Goal: Information Seeking & Learning: Understand process/instructions

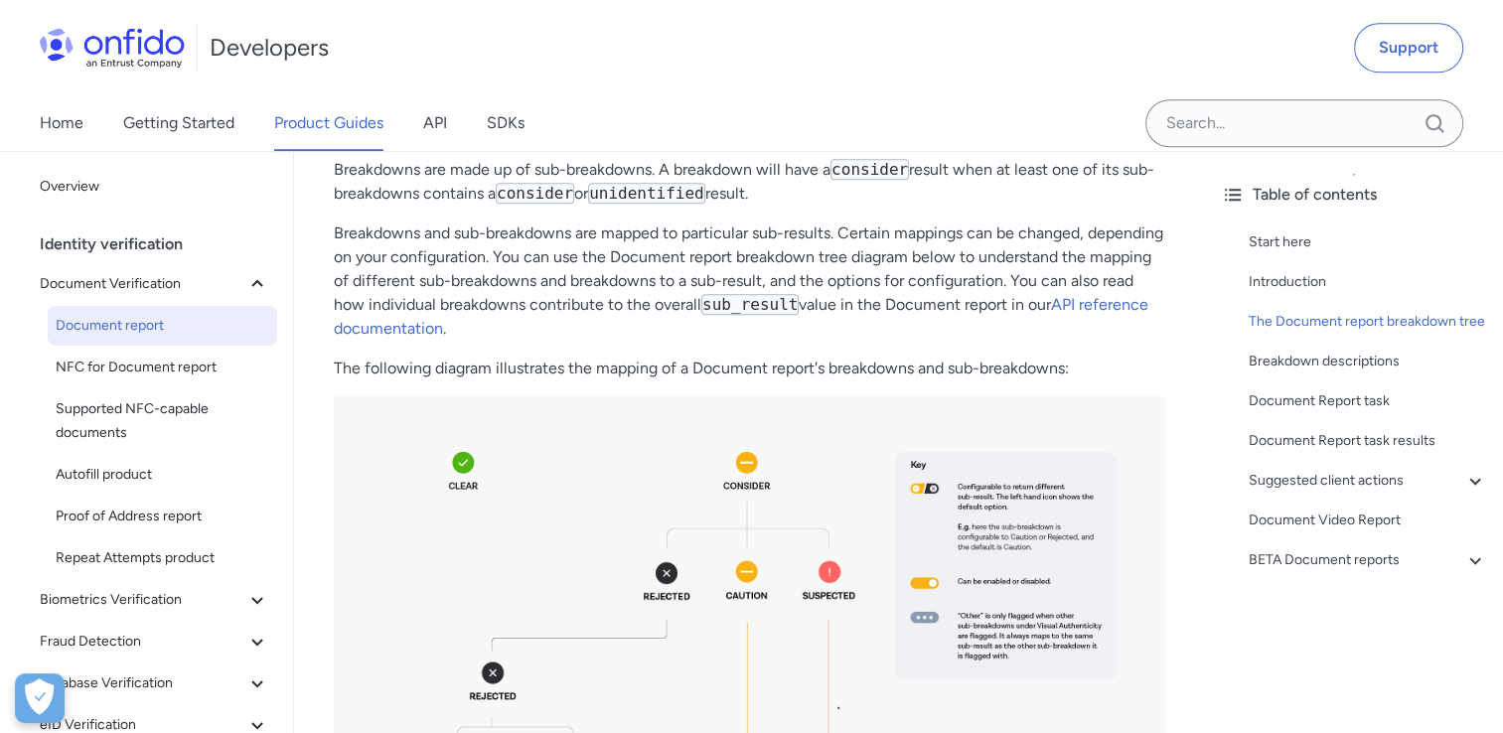
scroll to position [1813, 0]
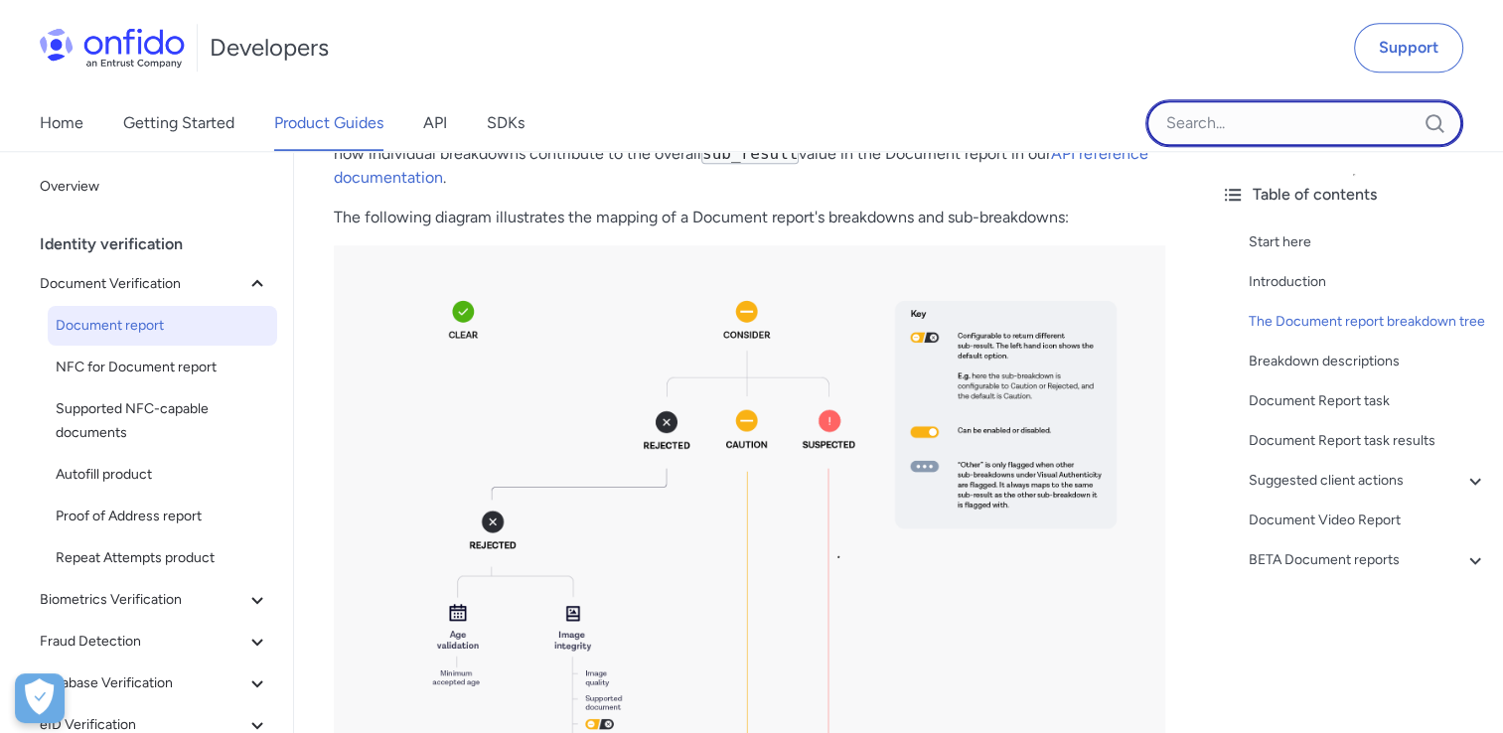
click at [1199, 124] on input "Onfido search input field" at bounding box center [1305, 123] width 318 height 48
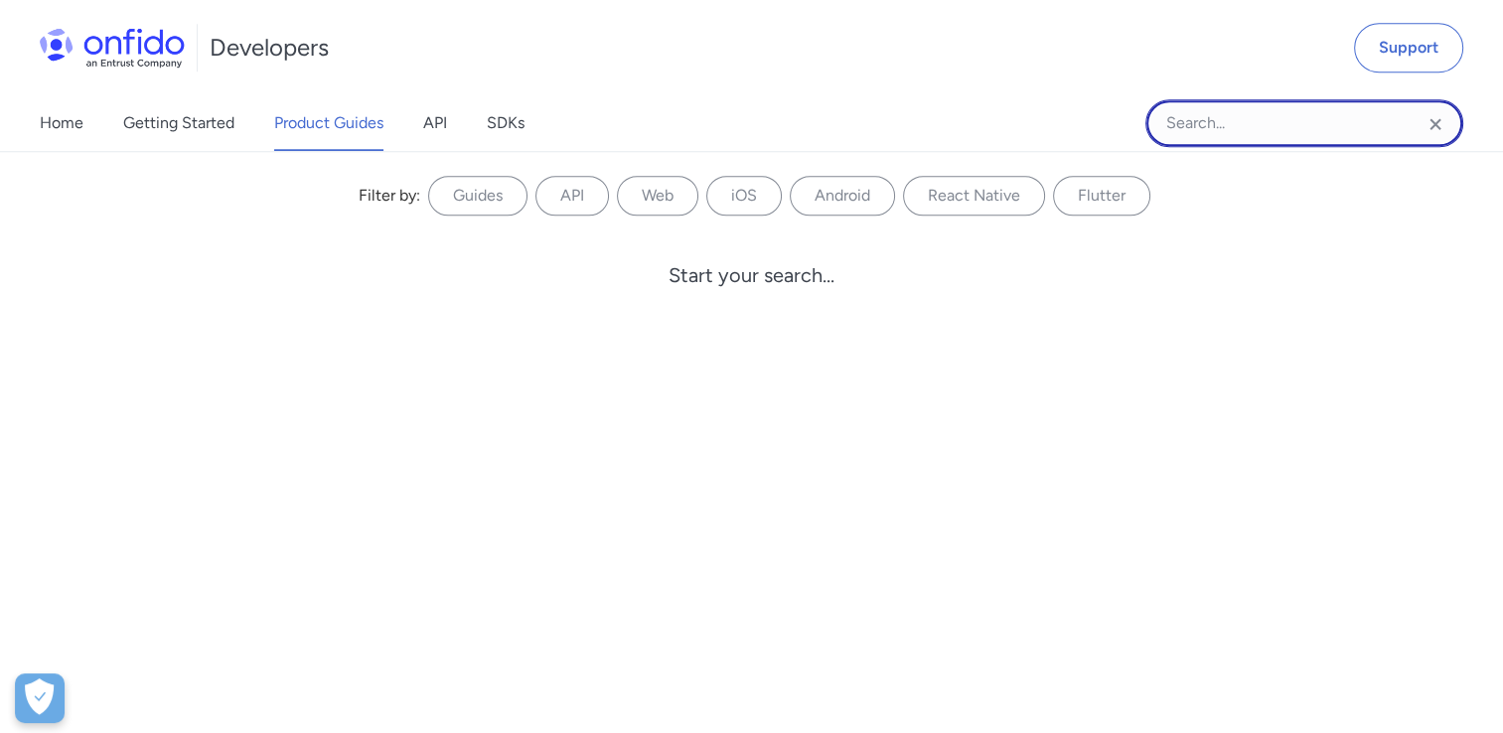
click at [1231, 121] on input "Onfido search input field" at bounding box center [1305, 123] width 318 height 48
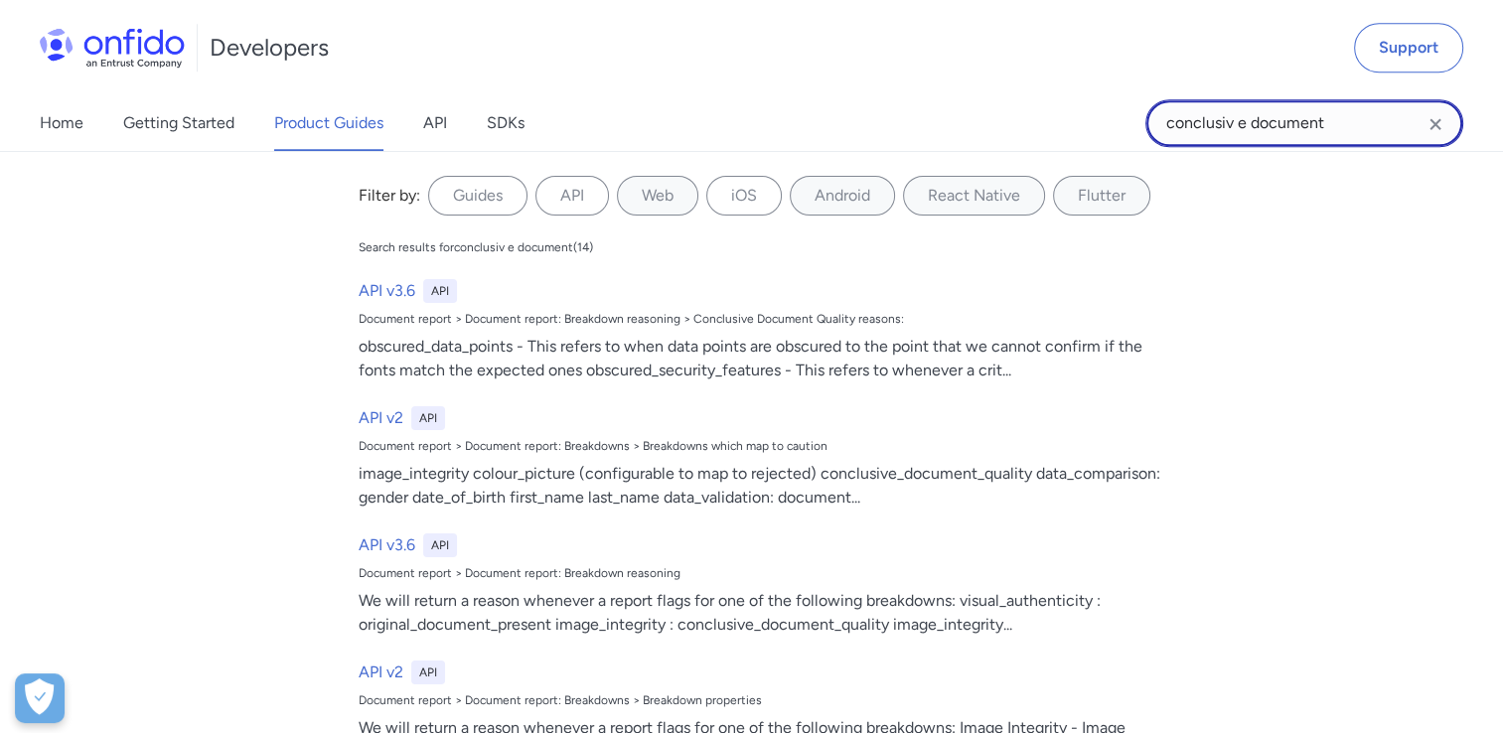
click at [1236, 121] on input "conclusiv e document" at bounding box center [1305, 123] width 318 height 48
click at [1334, 121] on input "conclusive document" at bounding box center [1305, 123] width 318 height 48
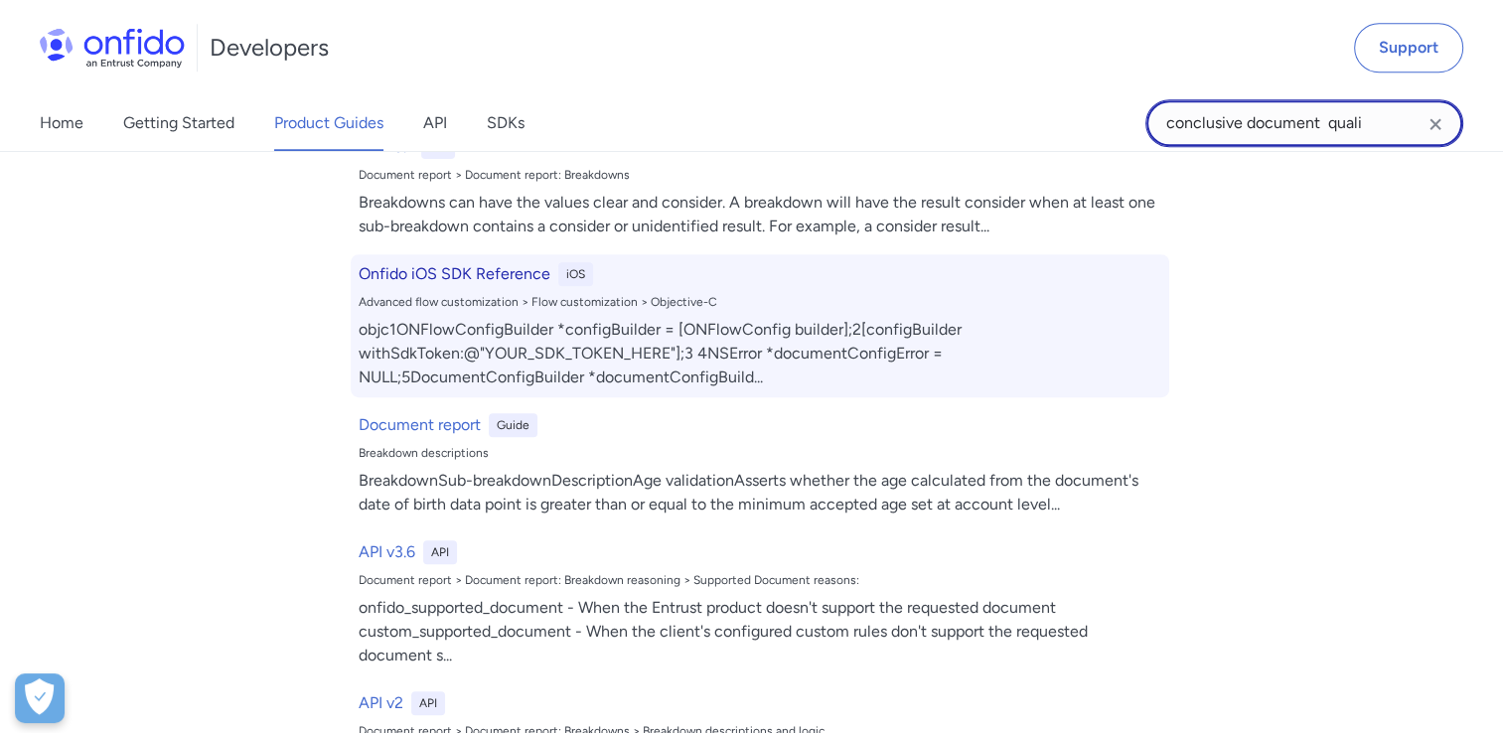
scroll to position [994, 0]
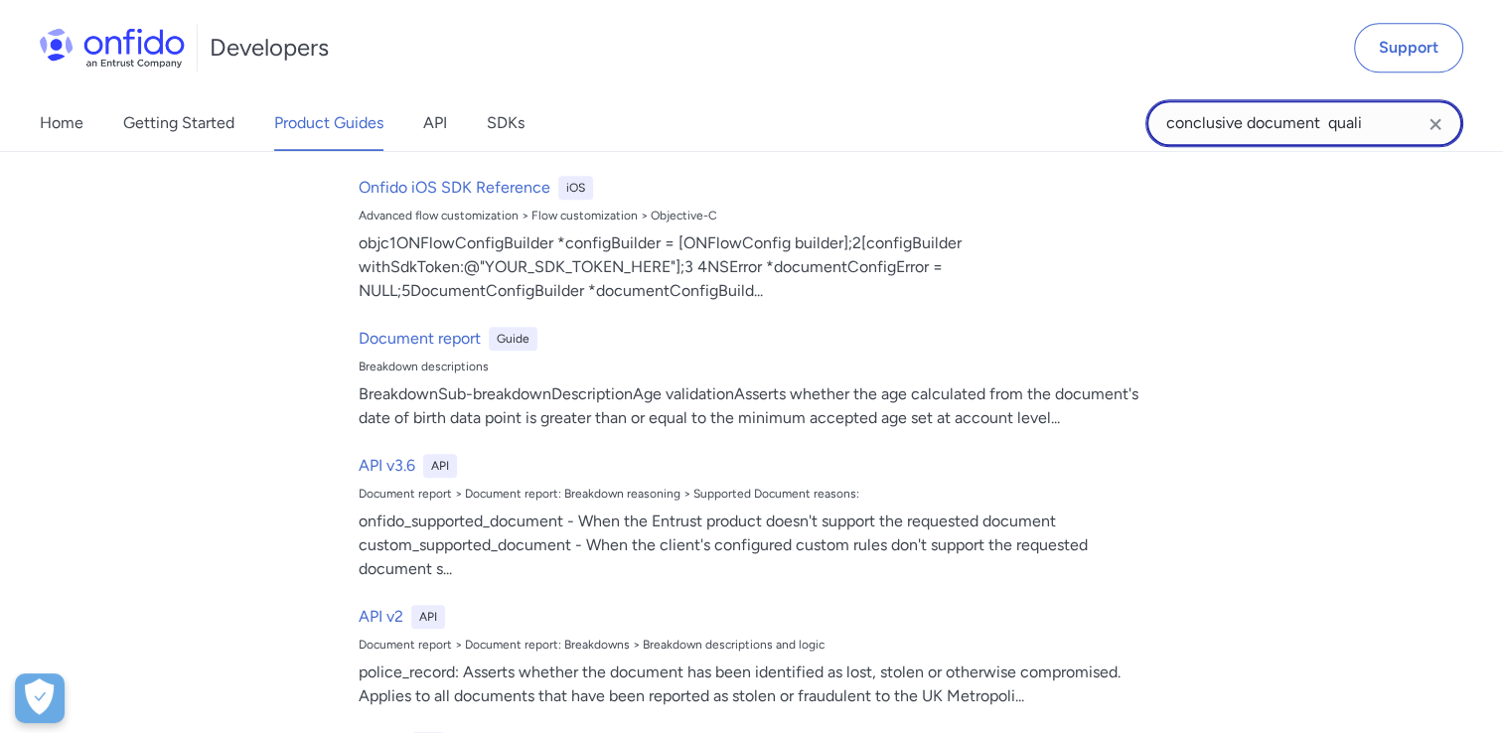
click at [1244, 128] on input "conclusive document quali" at bounding box center [1305, 123] width 318 height 48
click at [1328, 125] on input "conclusive document quali" at bounding box center [1305, 123] width 318 height 48
type input "conclusive document quali"
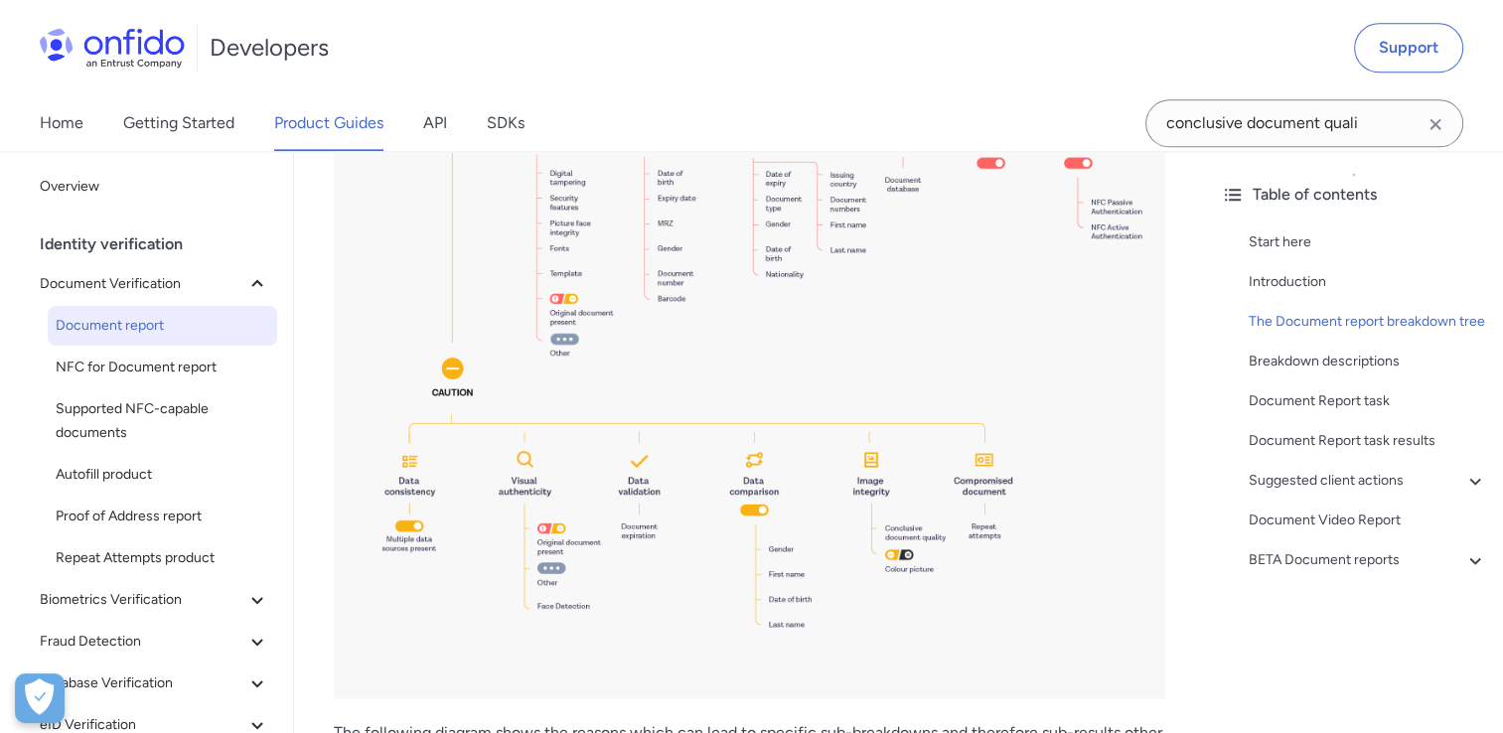
scroll to position [2607, 0]
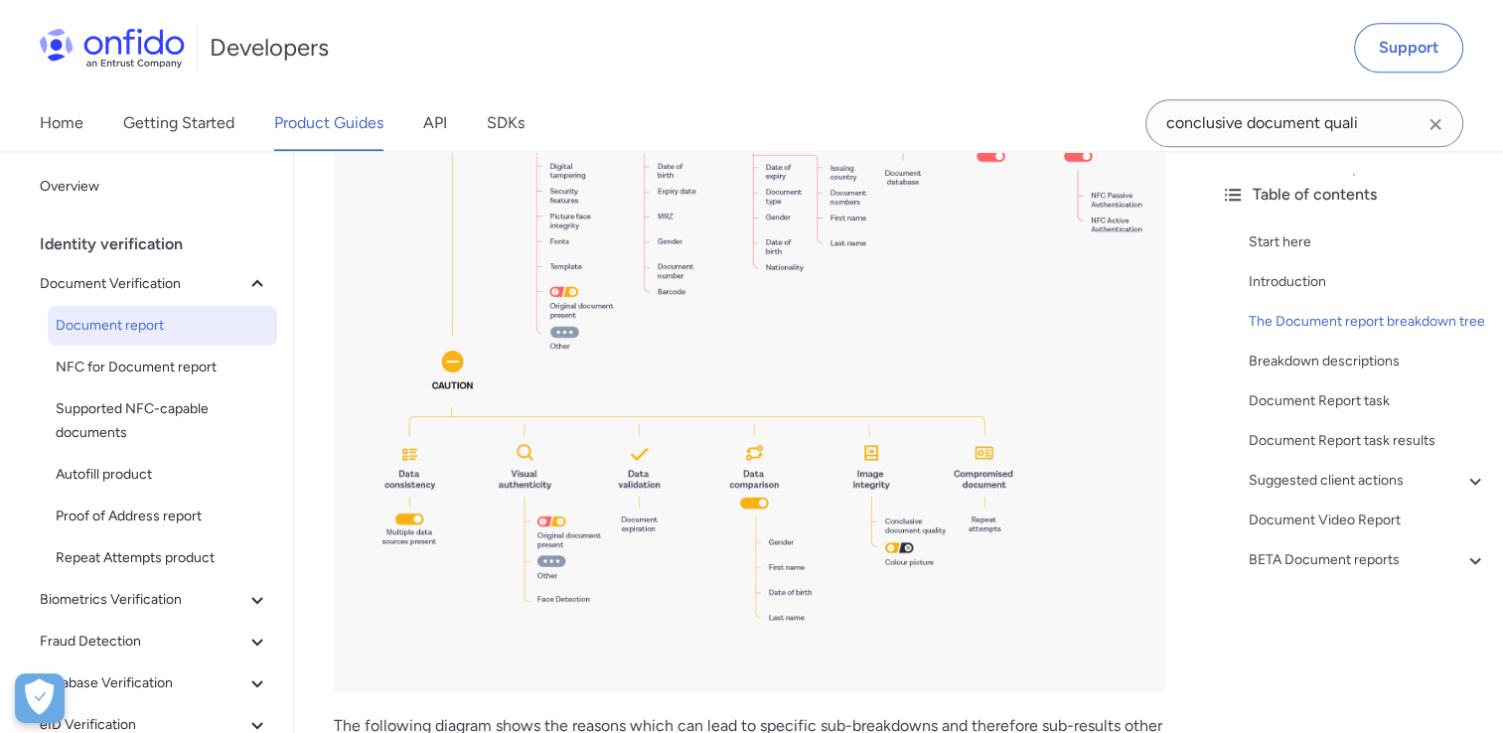
click at [910, 531] on img at bounding box center [750, 71] width 832 height 1242
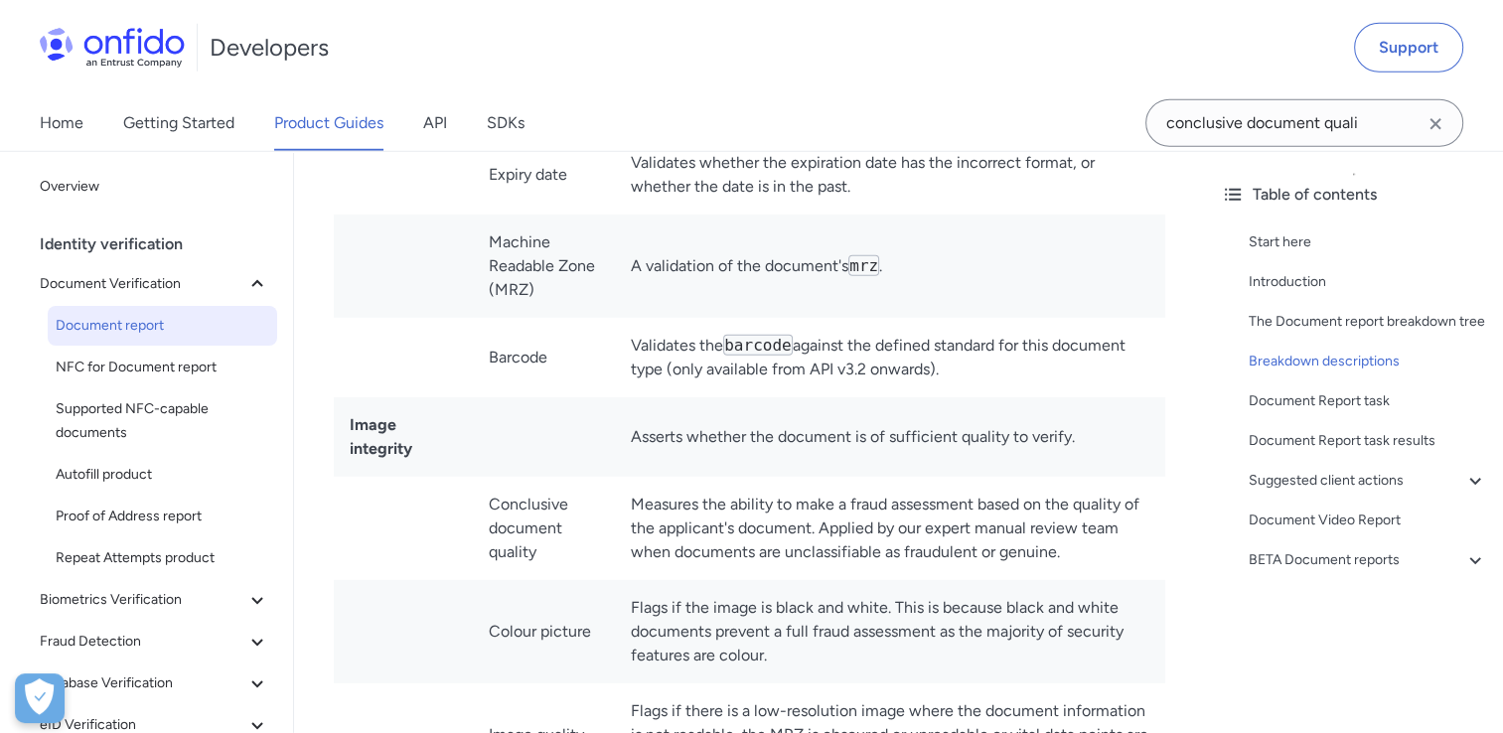
scroll to position [5688, 0]
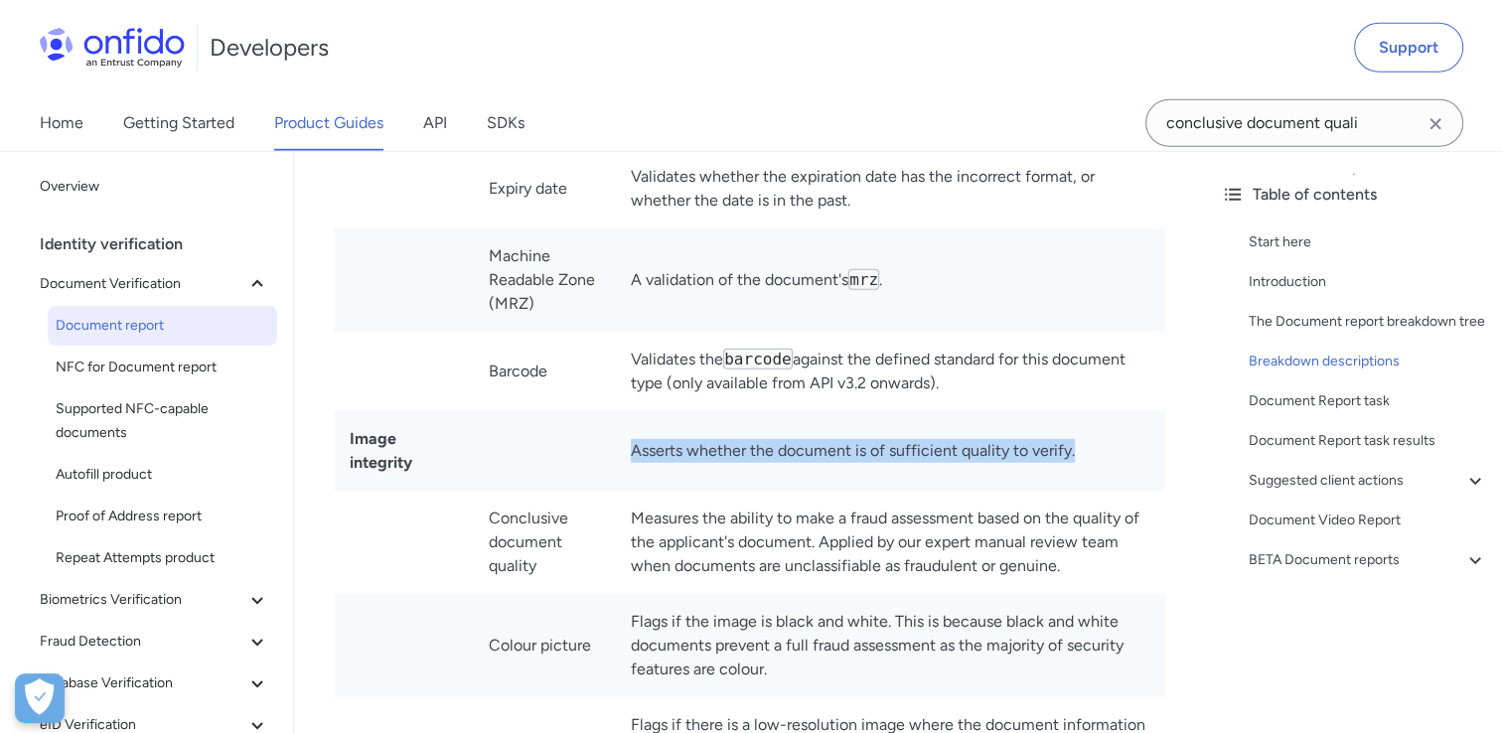
drag, startPoint x: 635, startPoint y: 458, endPoint x: 1092, endPoint y: 471, distance: 457.3
click at [1092, 471] on td "Asserts whether the document is of sufficient quality to verify." at bounding box center [890, 450] width 551 height 79
click at [1102, 471] on td "Asserts whether the document is of sufficient quality to verify." at bounding box center [890, 450] width 551 height 79
click at [1099, 480] on td "Asserts whether the document is of sufficient quality to verify." at bounding box center [890, 450] width 551 height 79
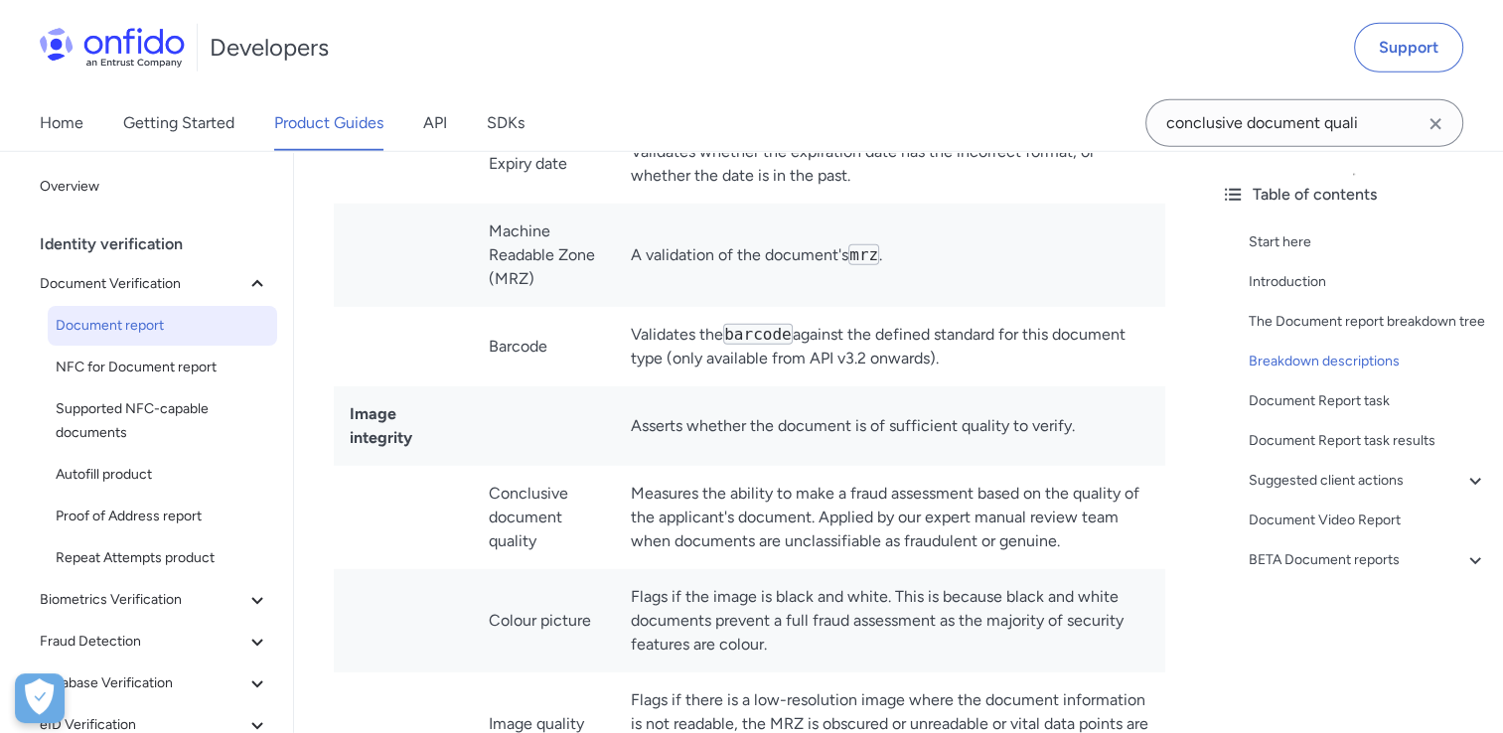
scroll to position [5787, 0]
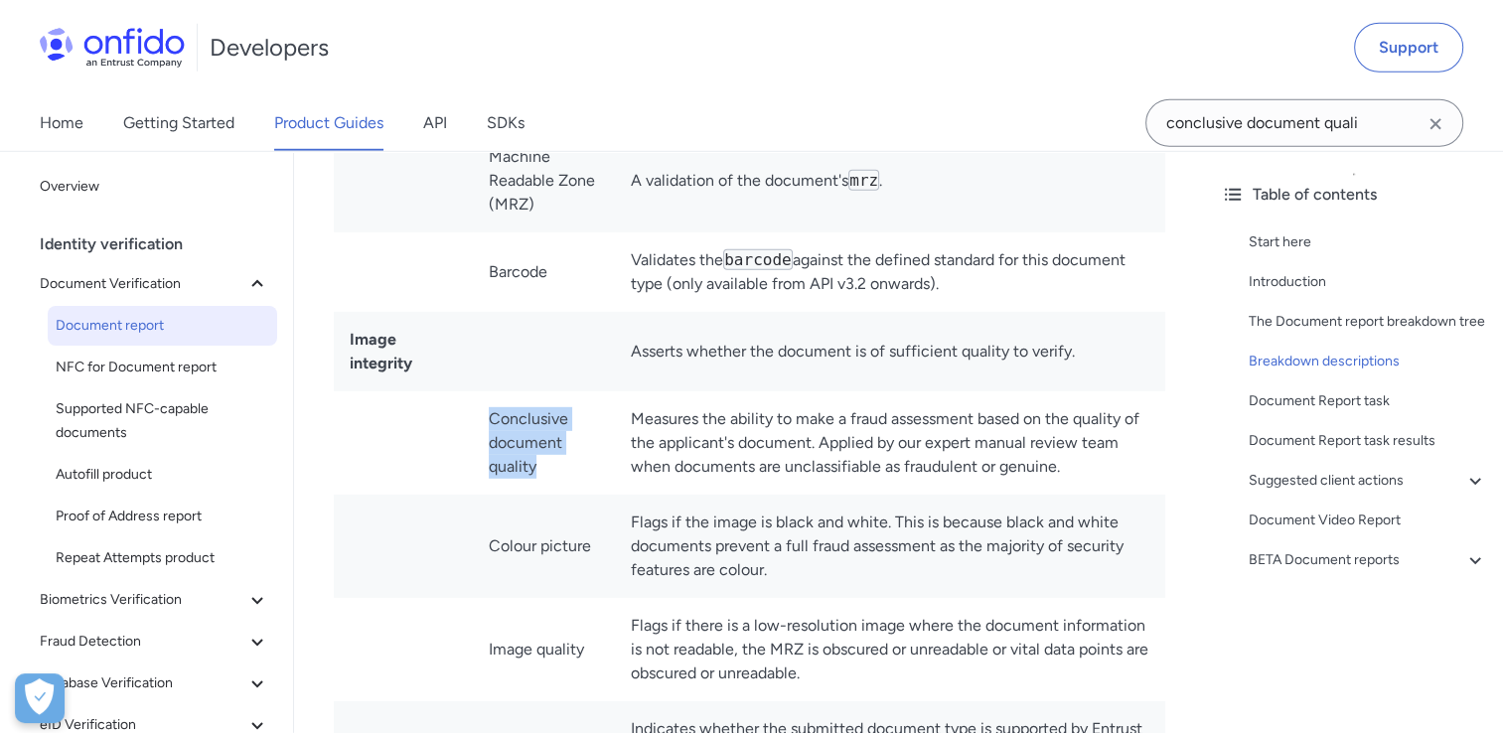
drag, startPoint x: 494, startPoint y: 423, endPoint x: 559, endPoint y: 483, distance: 88.6
click at [559, 483] on td "Conclusive document quality" at bounding box center [544, 443] width 142 height 103
drag, startPoint x: 559, startPoint y: 483, endPoint x: 580, endPoint y: 474, distance: 22.7
click at [564, 484] on td "Conclusive document quality" at bounding box center [544, 443] width 142 height 103
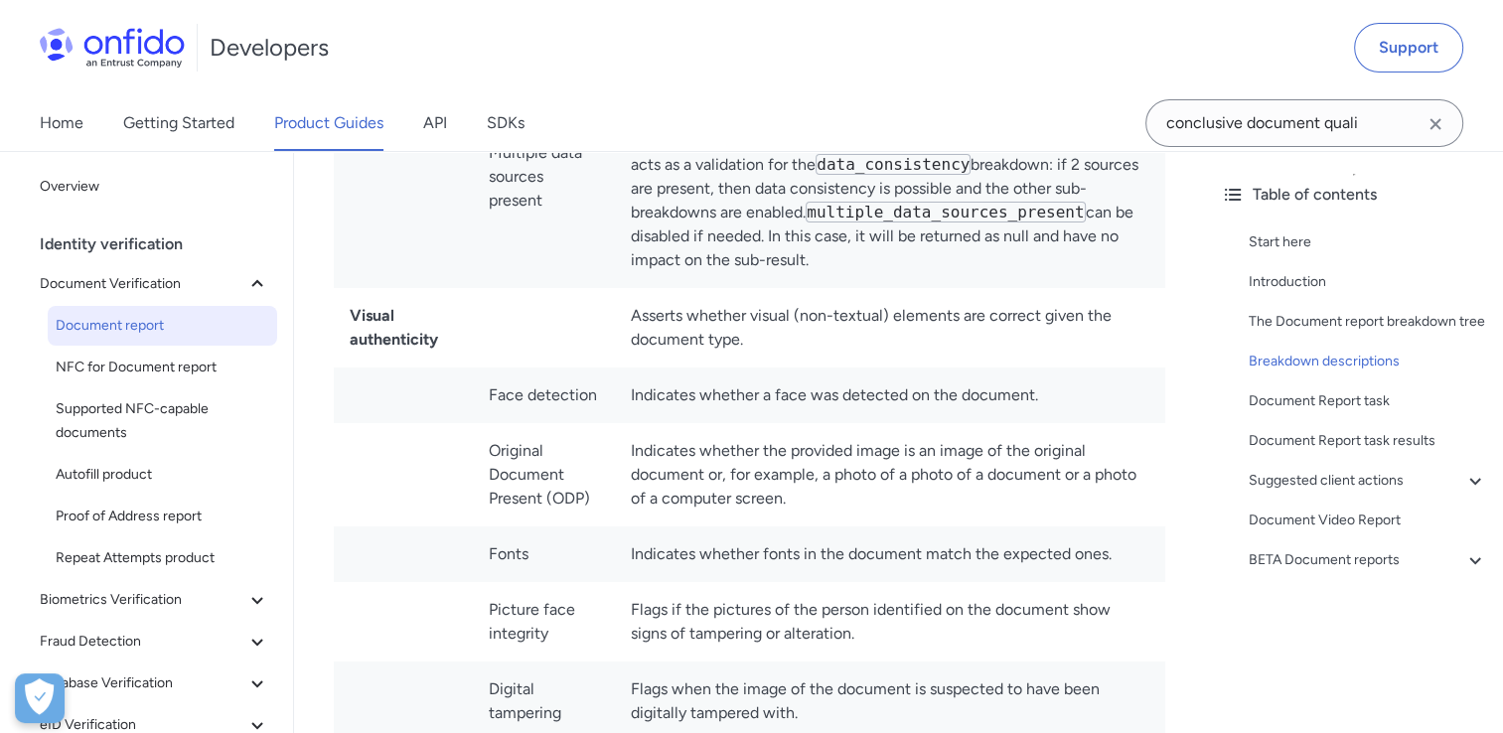
scroll to position [7477, 0]
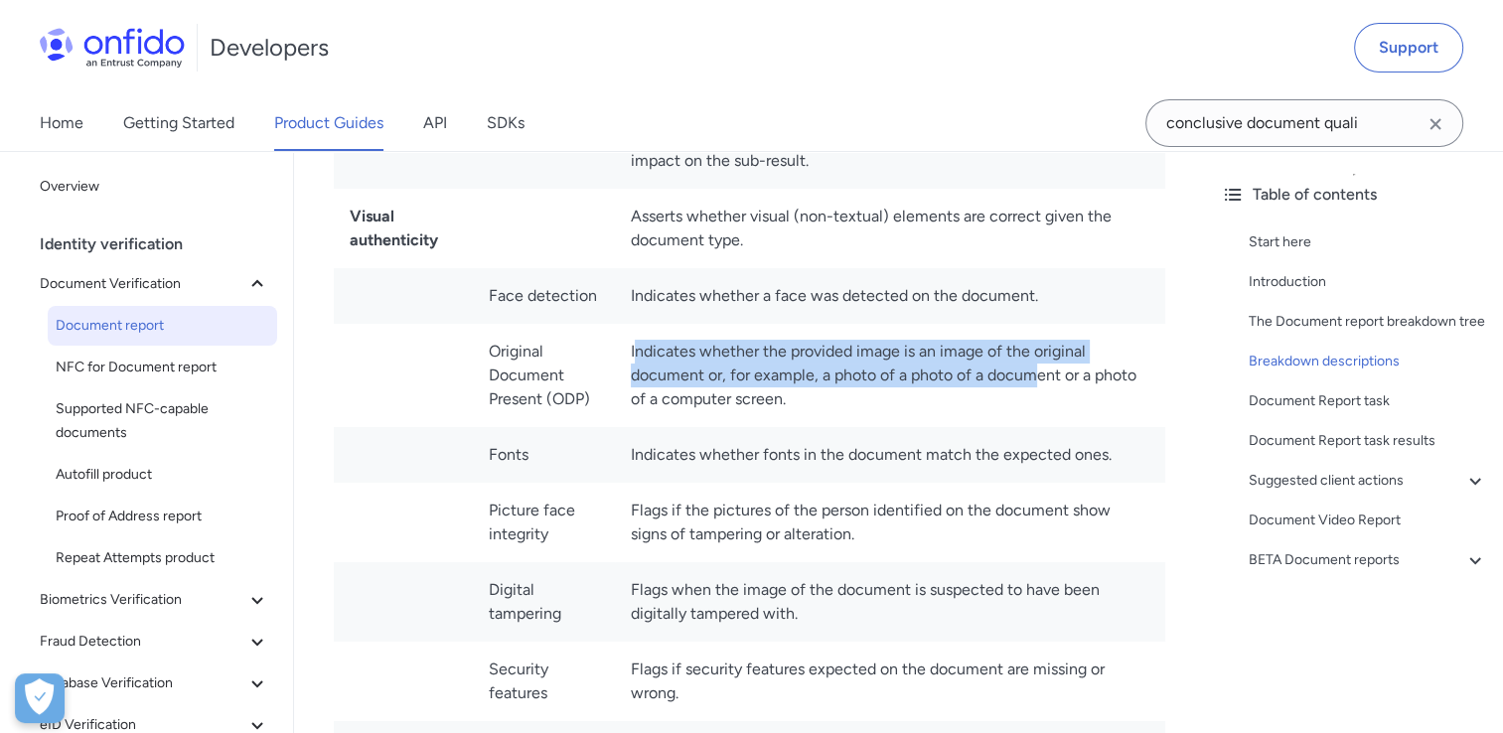
drag, startPoint x: 640, startPoint y: 374, endPoint x: 1044, endPoint y: 391, distance: 404.8
click at [1044, 391] on td "Indicates whether the provided image is an image of the original document or, f…" at bounding box center [890, 375] width 551 height 103
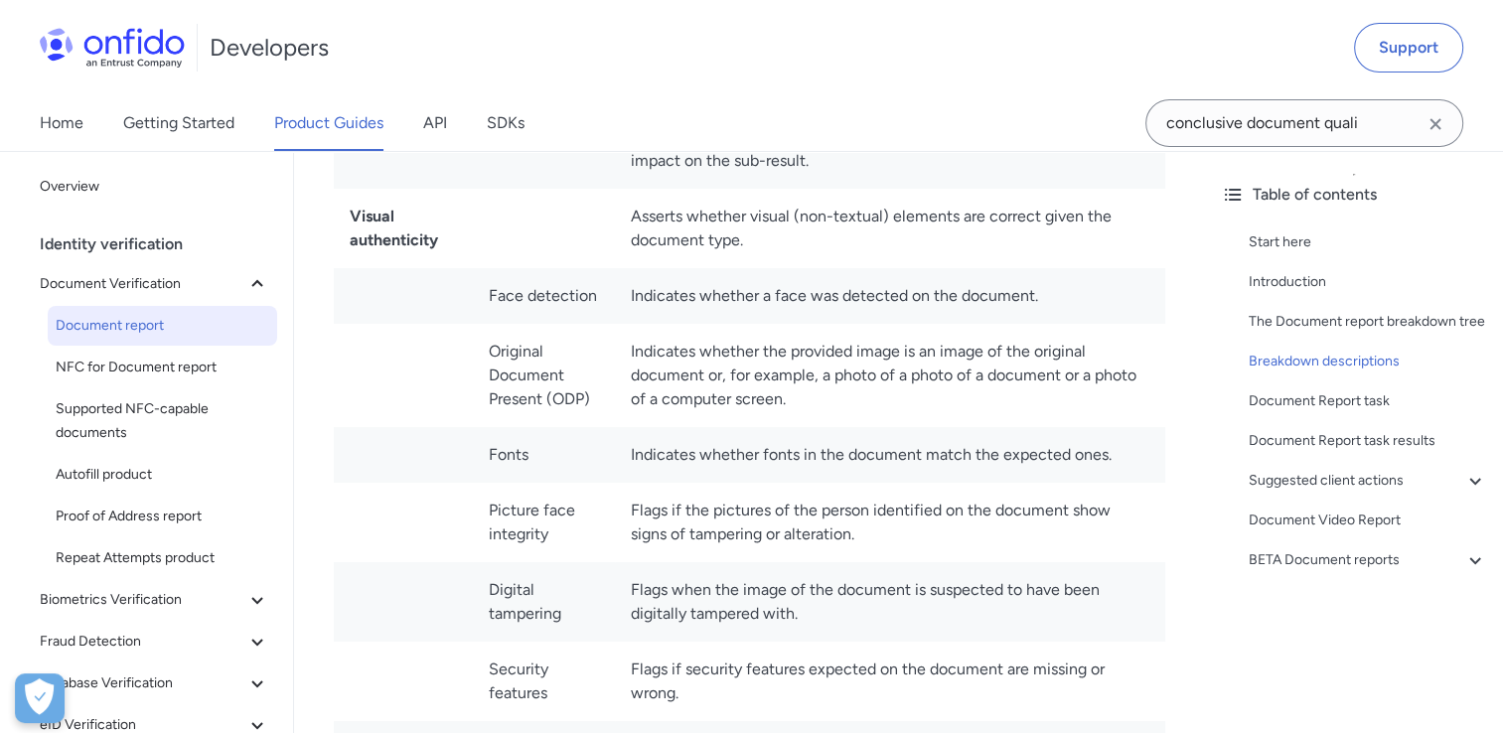
drag, startPoint x: 1044, startPoint y: 391, endPoint x: 1025, endPoint y: 435, distance: 48.9
click at [1025, 427] on td "Indicates whether the provided image is an image of the original document or, f…" at bounding box center [890, 375] width 551 height 103
drag, startPoint x: 487, startPoint y: 470, endPoint x: 543, endPoint y: 475, distance: 55.9
click at [543, 475] on td "Fonts" at bounding box center [544, 455] width 142 height 56
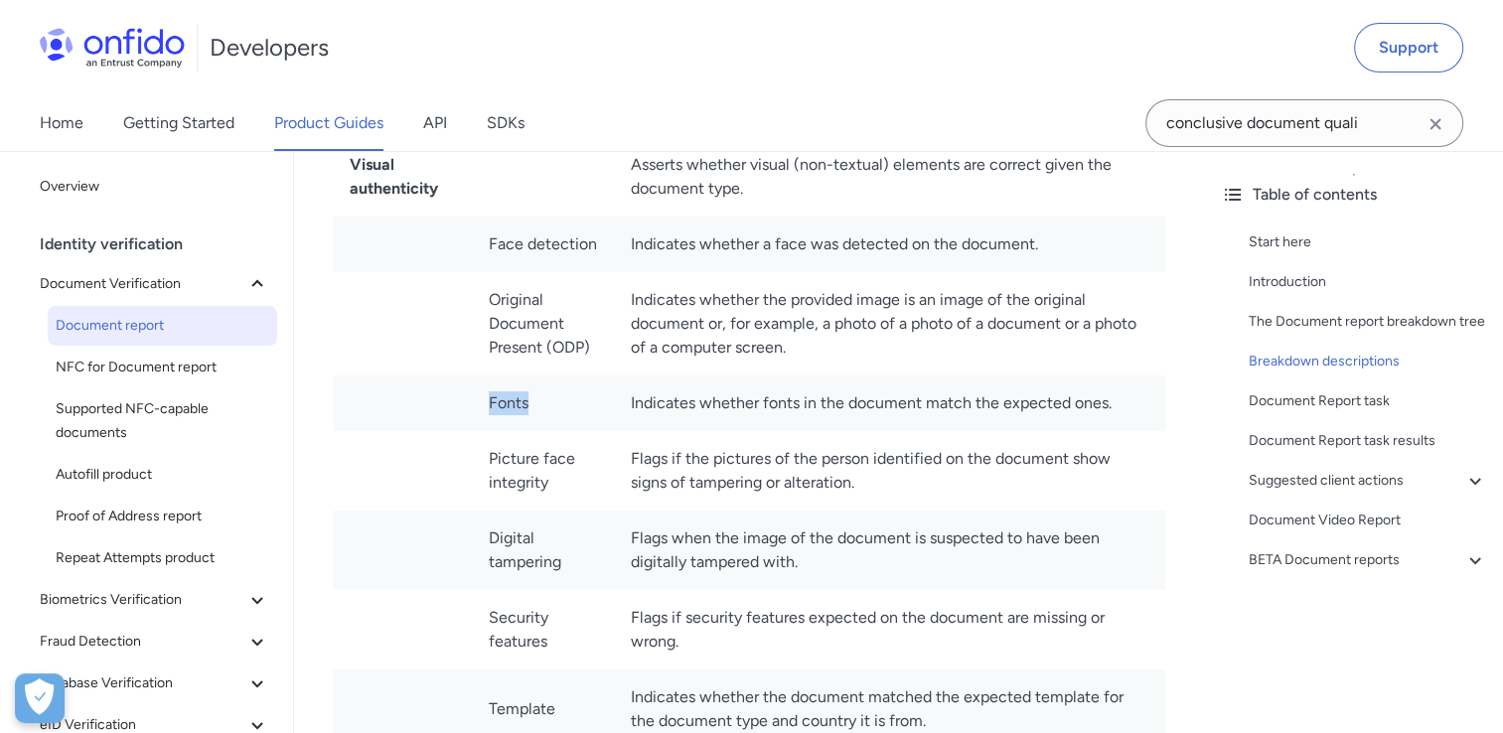
scroll to position [7576, 0]
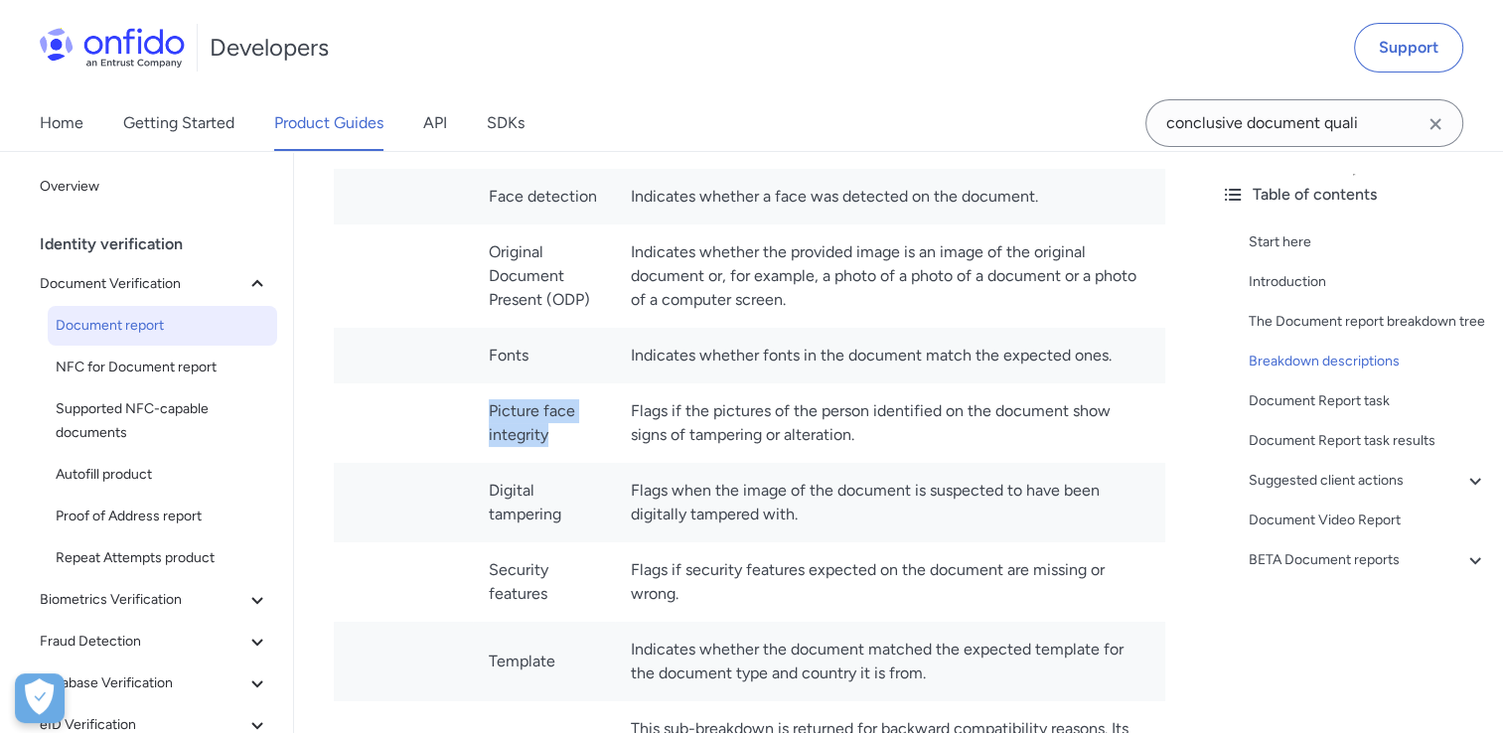
drag, startPoint x: 489, startPoint y: 432, endPoint x: 604, endPoint y: 473, distance: 122.3
click at [604, 463] on td "Picture face integrity" at bounding box center [544, 423] width 142 height 79
click at [993, 462] on td "Flags if the pictures of the person identified on the document show signs of ta…" at bounding box center [890, 423] width 551 height 79
drag, startPoint x: 556, startPoint y: 459, endPoint x: 501, endPoint y: 434, distance: 60.9
click at [501, 434] on td "Picture face integrity" at bounding box center [544, 423] width 142 height 79
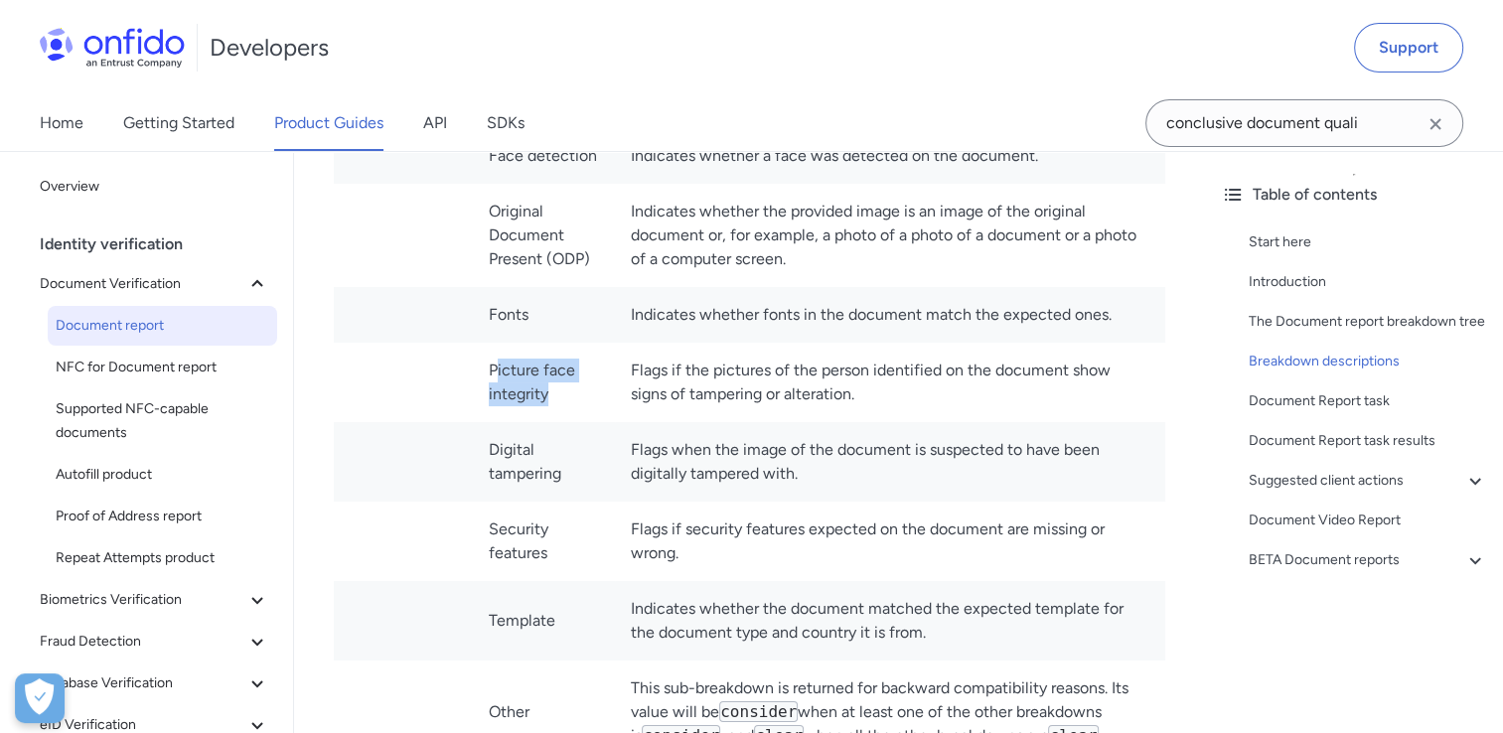
scroll to position [7675, 0]
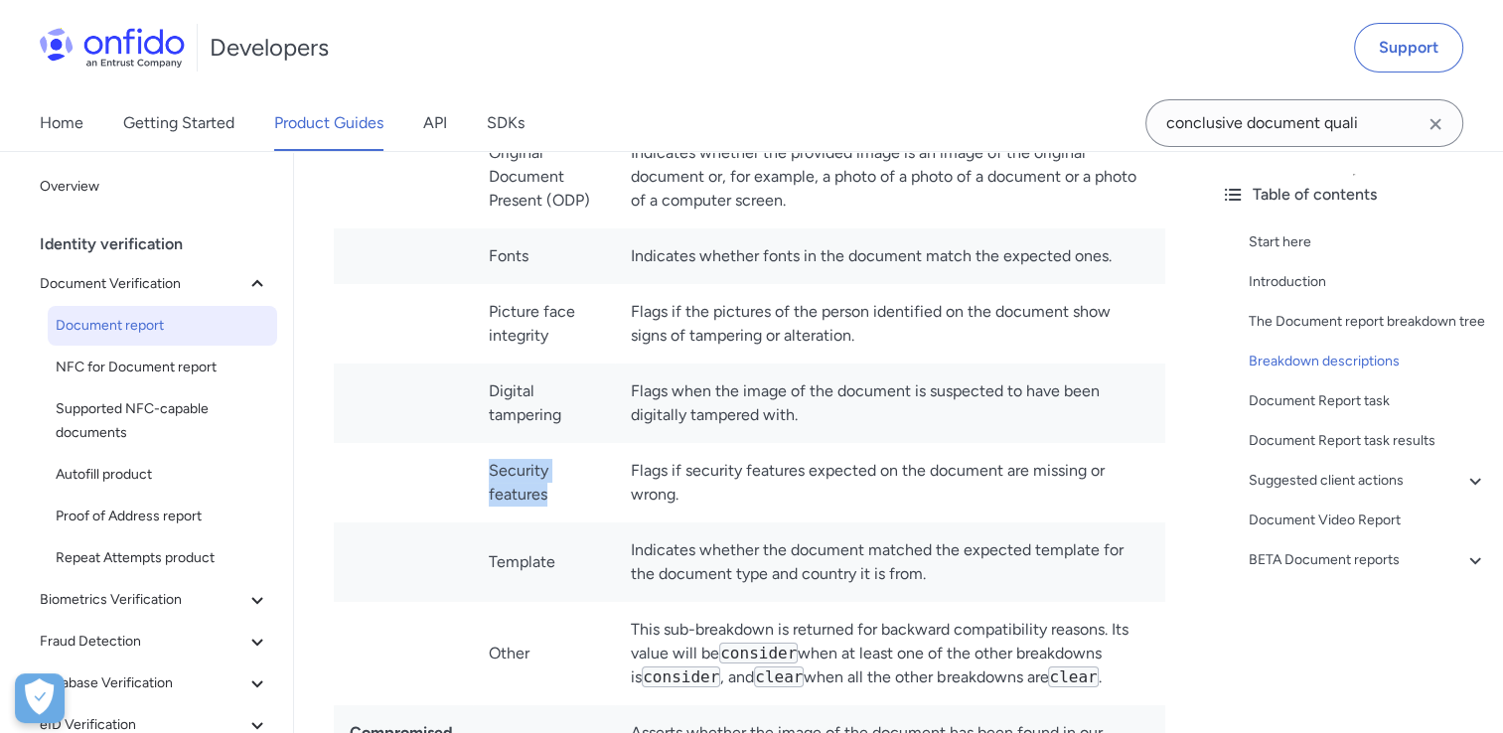
drag, startPoint x: 493, startPoint y: 489, endPoint x: 575, endPoint y: 519, distance: 87.7
click at [575, 519] on td "Security features" at bounding box center [544, 482] width 142 height 79
drag, startPoint x: 575, startPoint y: 519, endPoint x: 549, endPoint y: 442, distance: 81.1
click at [549, 442] on td "Digital tampering" at bounding box center [544, 403] width 142 height 79
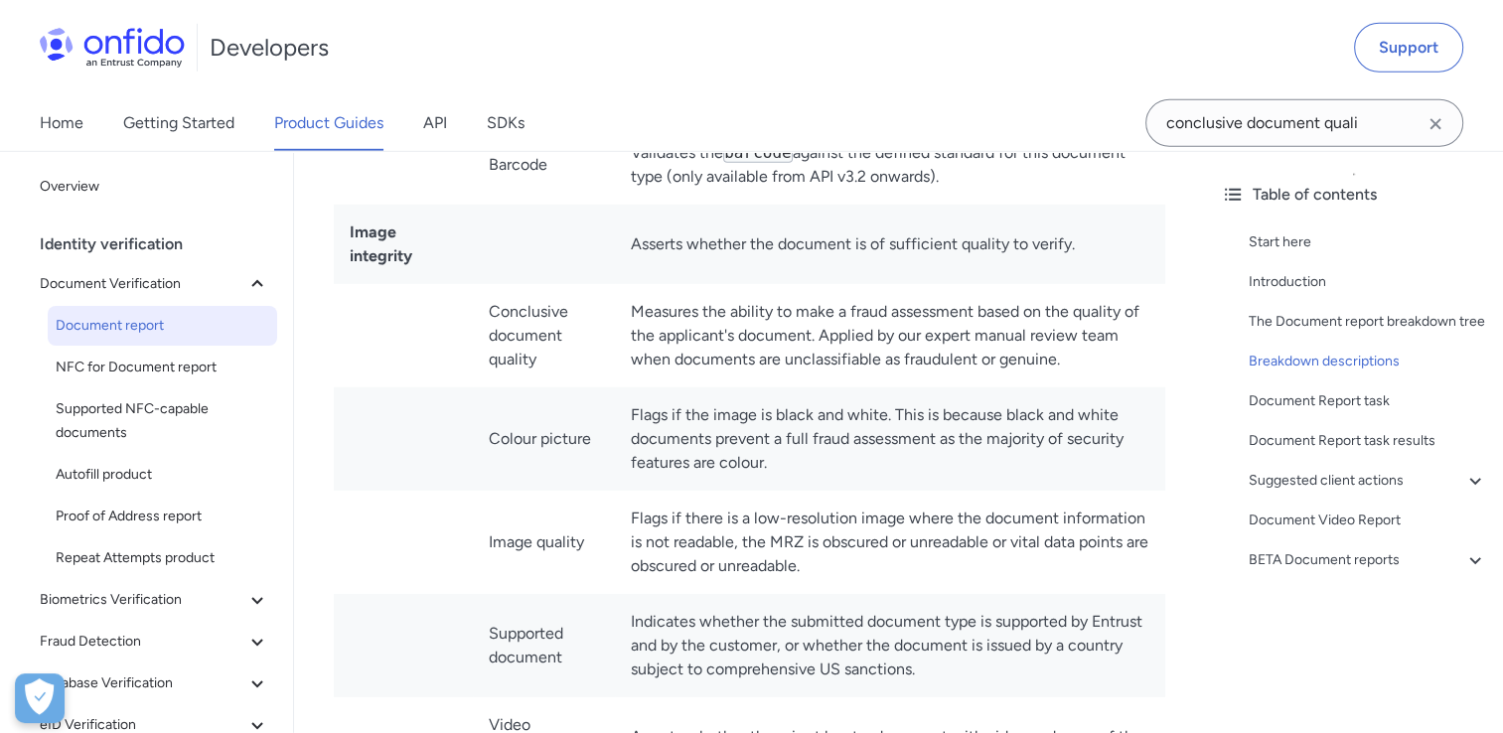
scroll to position [5887, 0]
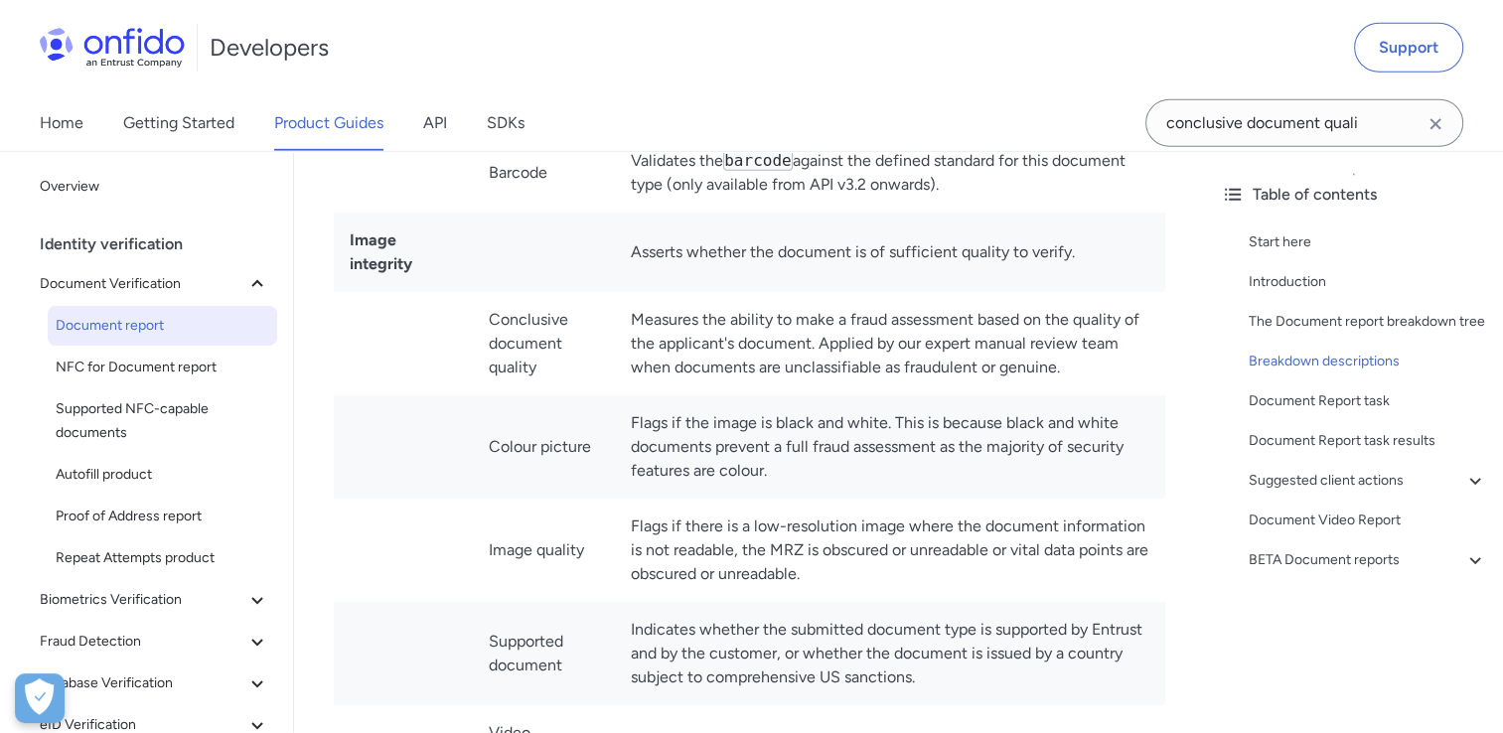
click at [622, 312] on td "Measures the ability to make a fraud assessment based on the quality of the app…" at bounding box center [890, 343] width 551 height 103
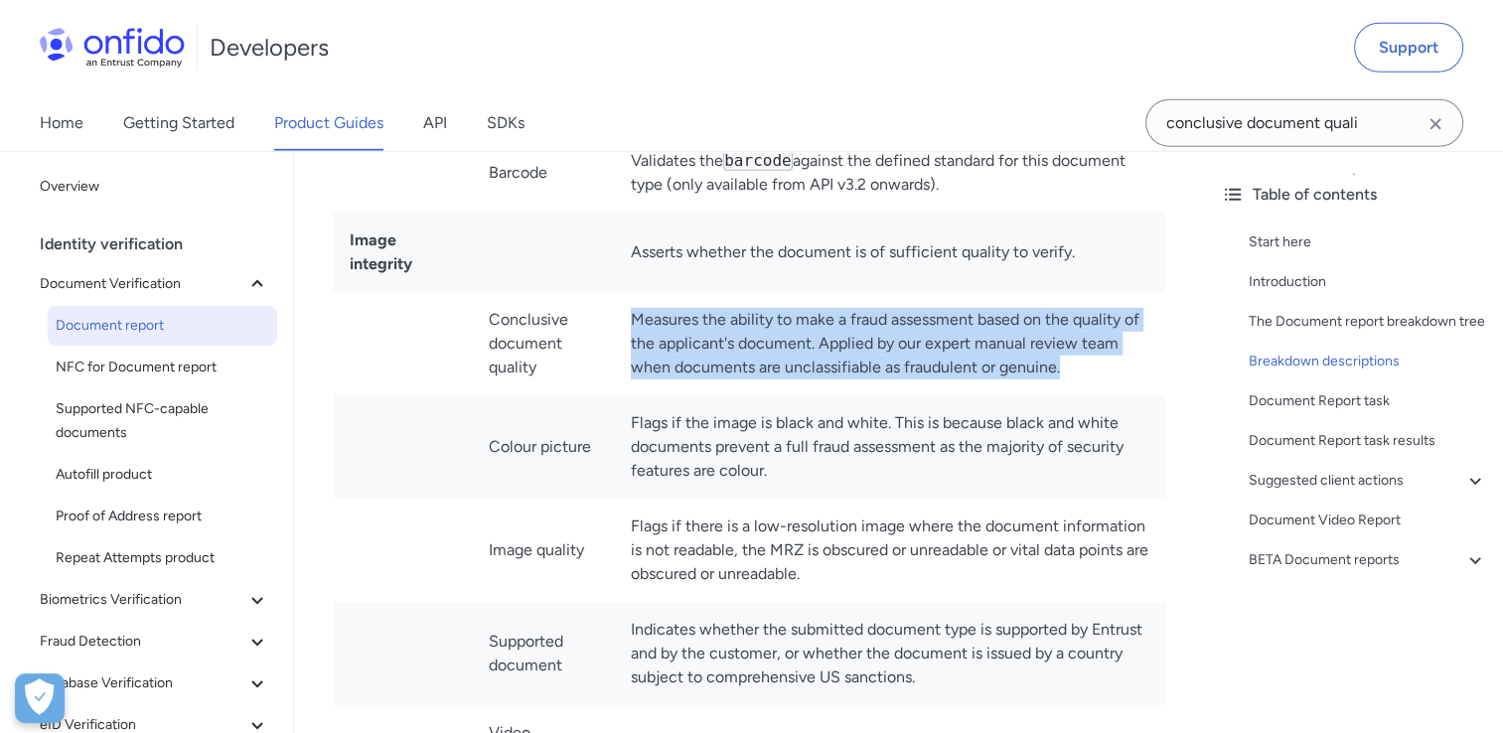
drag, startPoint x: 640, startPoint y: 327, endPoint x: 1083, endPoint y: 377, distance: 446.0
click at [1083, 377] on td "Measures the ability to make a fraud assessment based on the quality of the app…" at bounding box center [890, 343] width 551 height 103
drag, startPoint x: 1083, startPoint y: 377, endPoint x: 958, endPoint y: 343, distance: 129.7
copy td "Measures the ability to make a fraud assessment based on the quality of the app…"
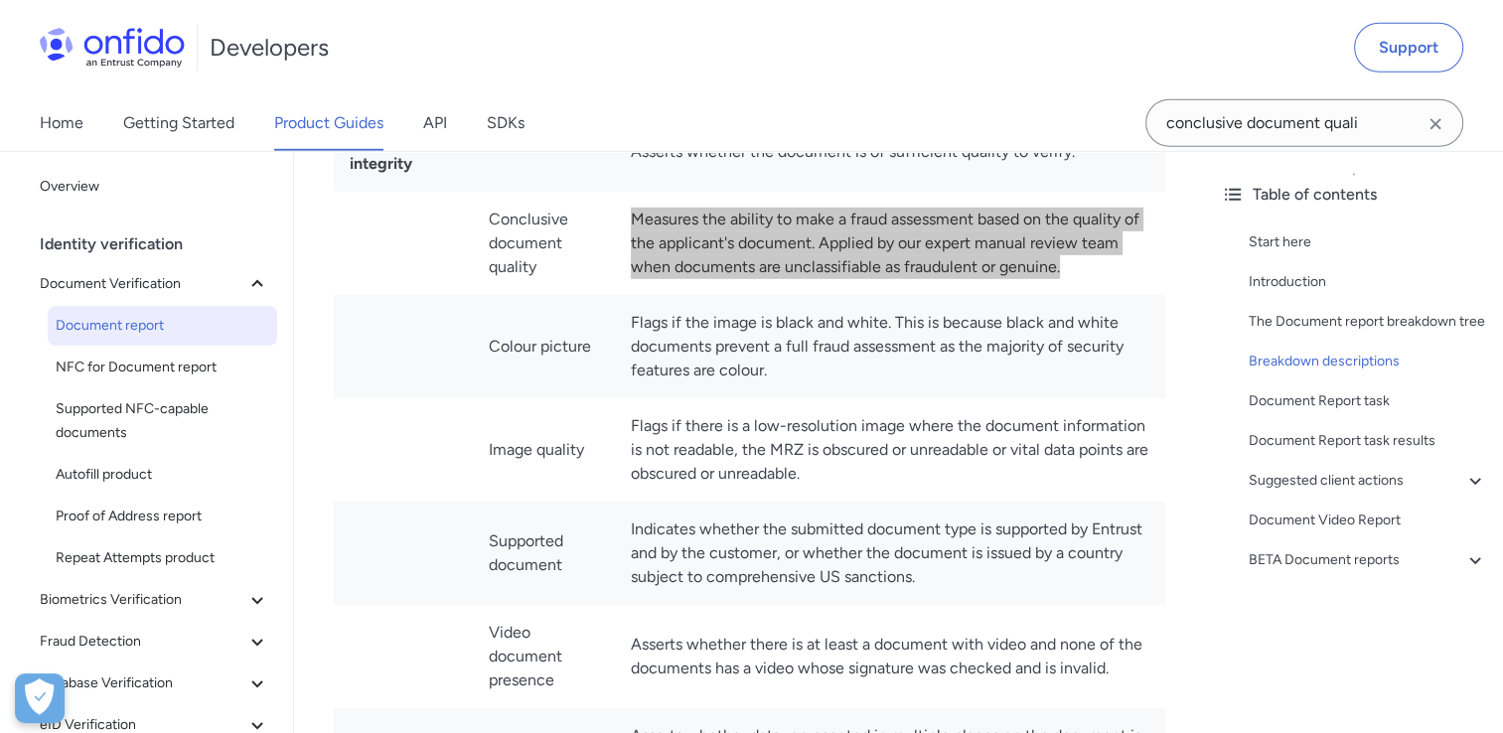
scroll to position [5986, 0]
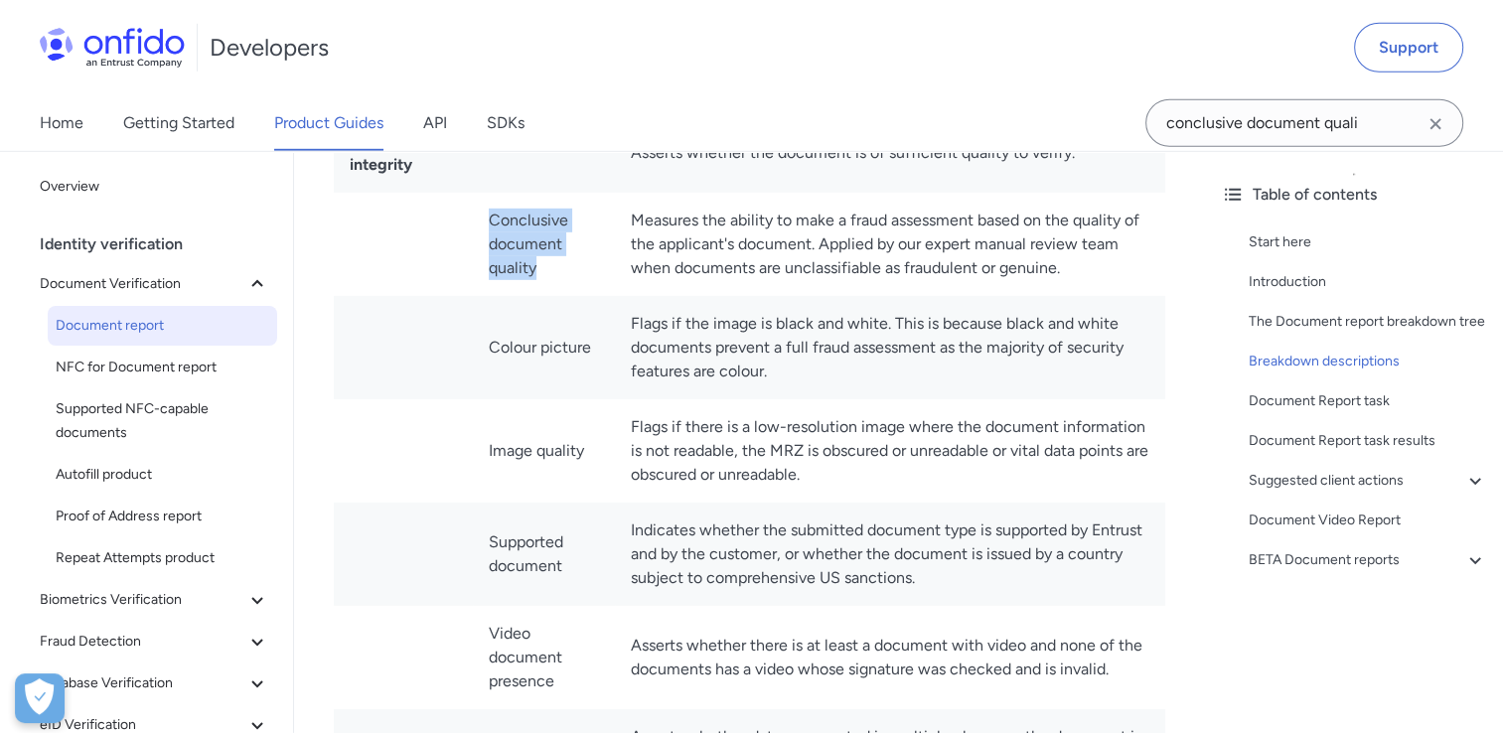
drag, startPoint x: 488, startPoint y: 224, endPoint x: 580, endPoint y: 284, distance: 110.5
click at [580, 284] on td "Conclusive document quality" at bounding box center [544, 244] width 142 height 103
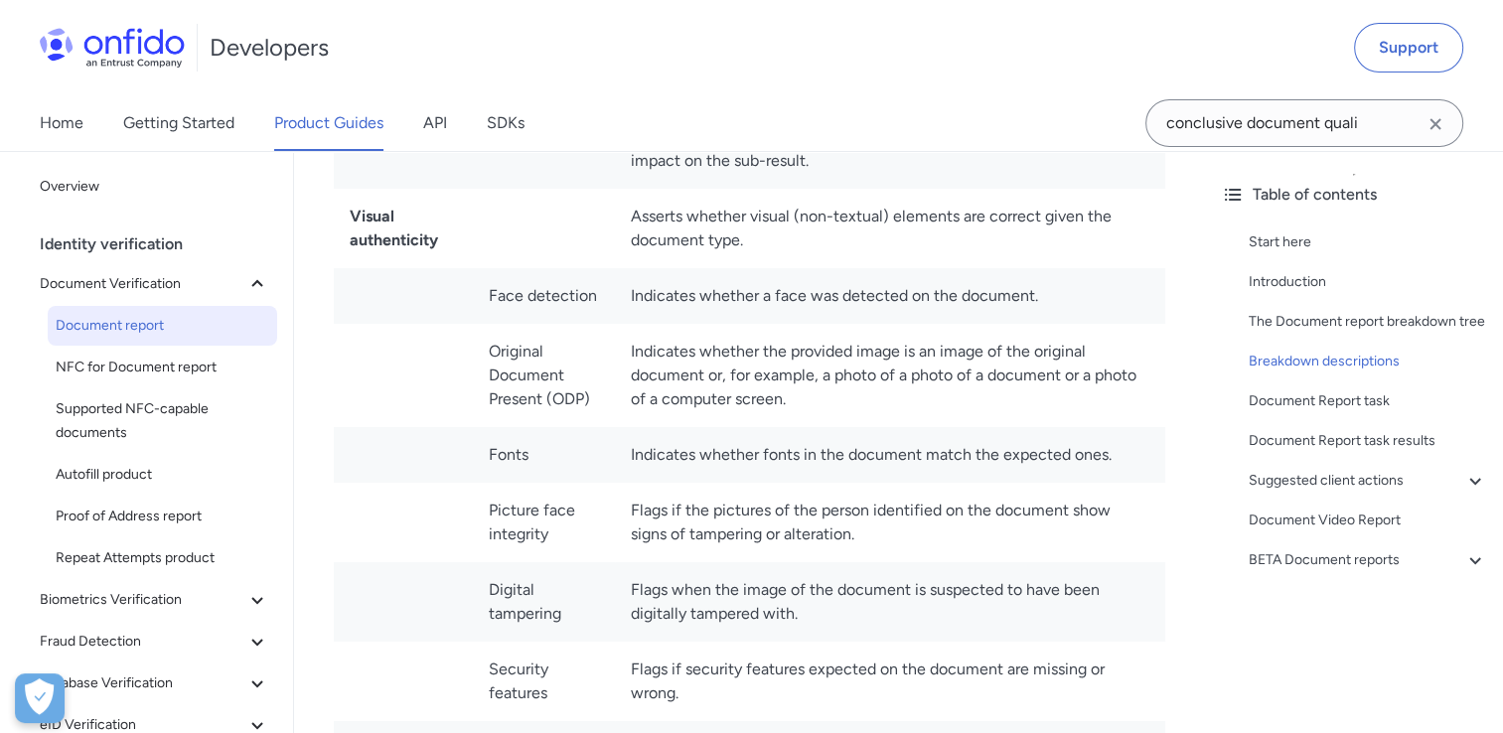
scroll to position [7576, 0]
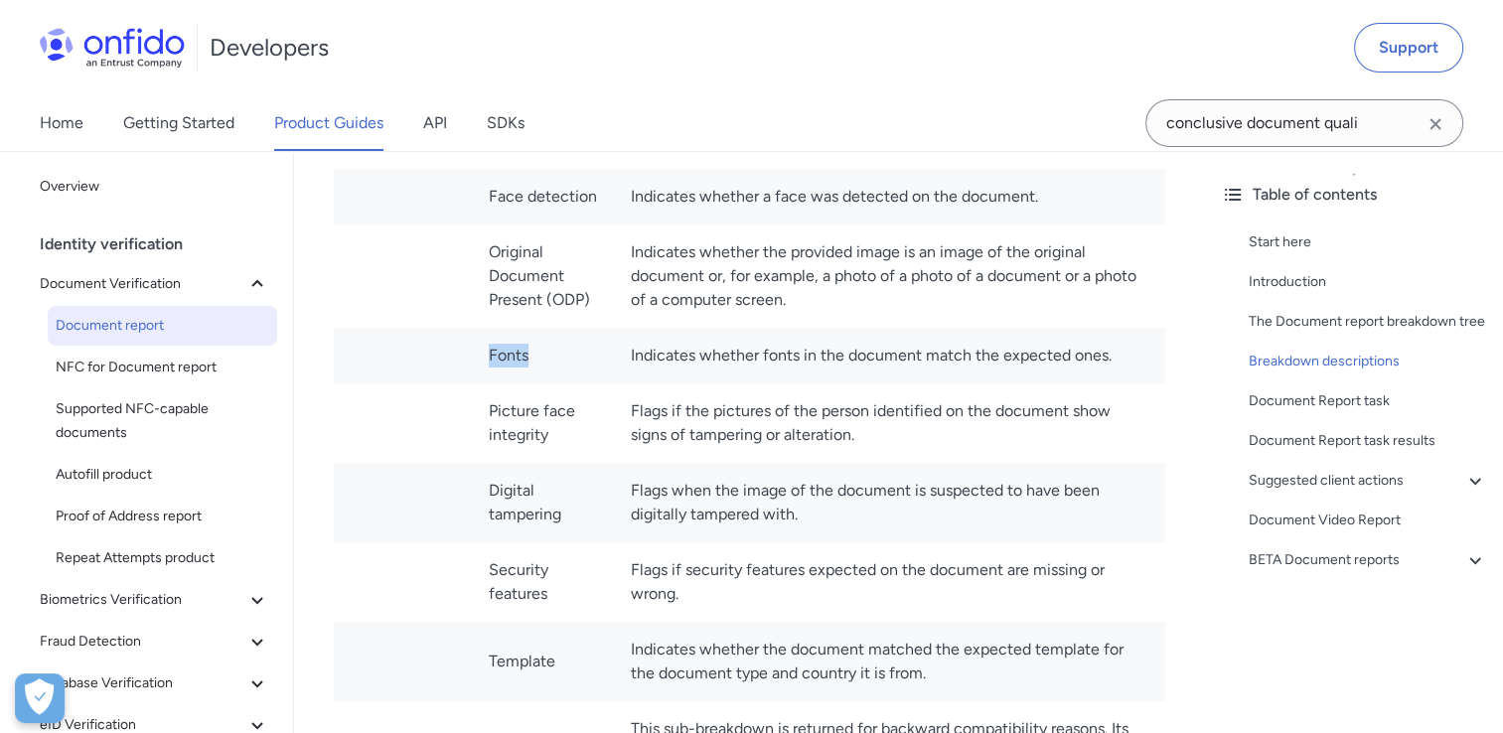
drag, startPoint x: 490, startPoint y: 376, endPoint x: 538, endPoint y: 382, distance: 48.1
click at [538, 382] on td "Fonts" at bounding box center [544, 356] width 142 height 56
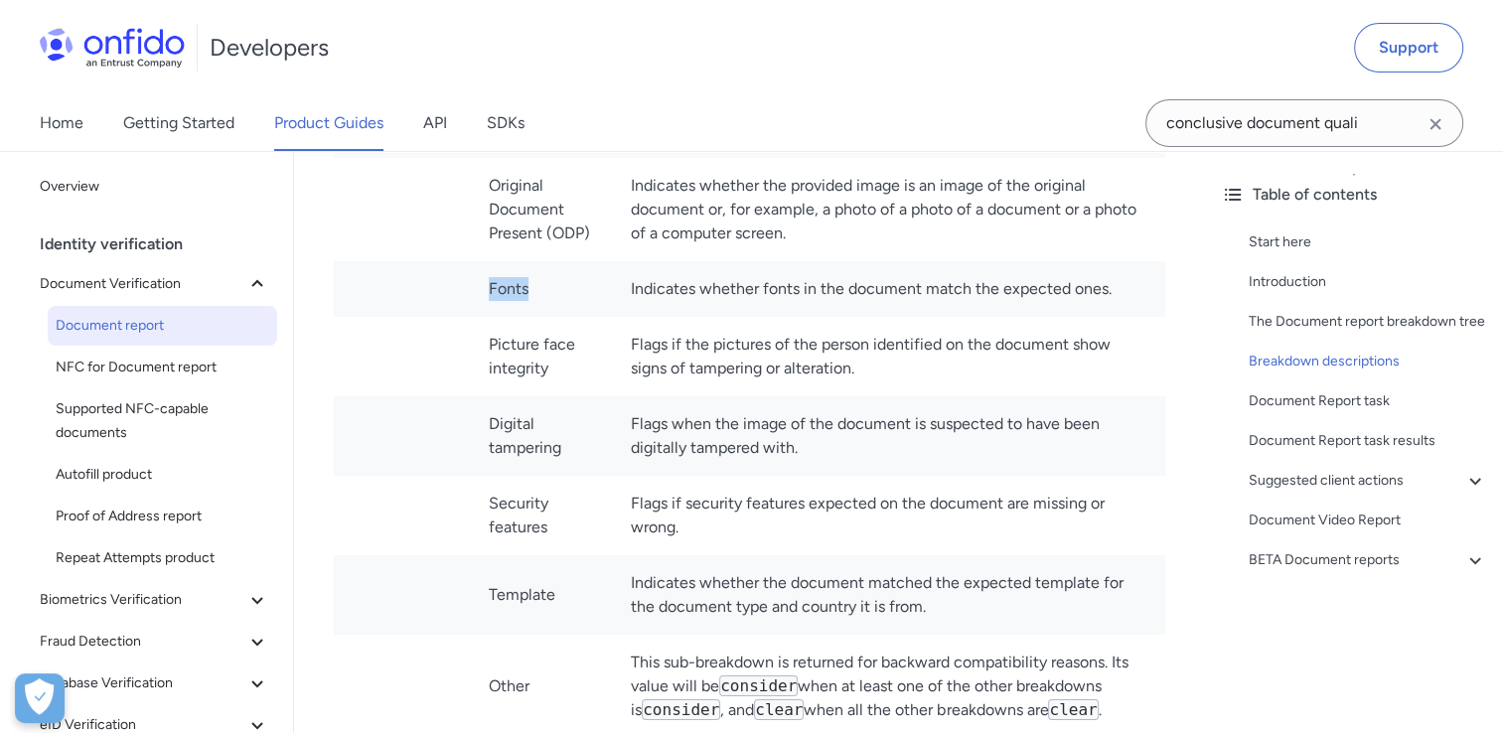
scroll to position [7675, 0]
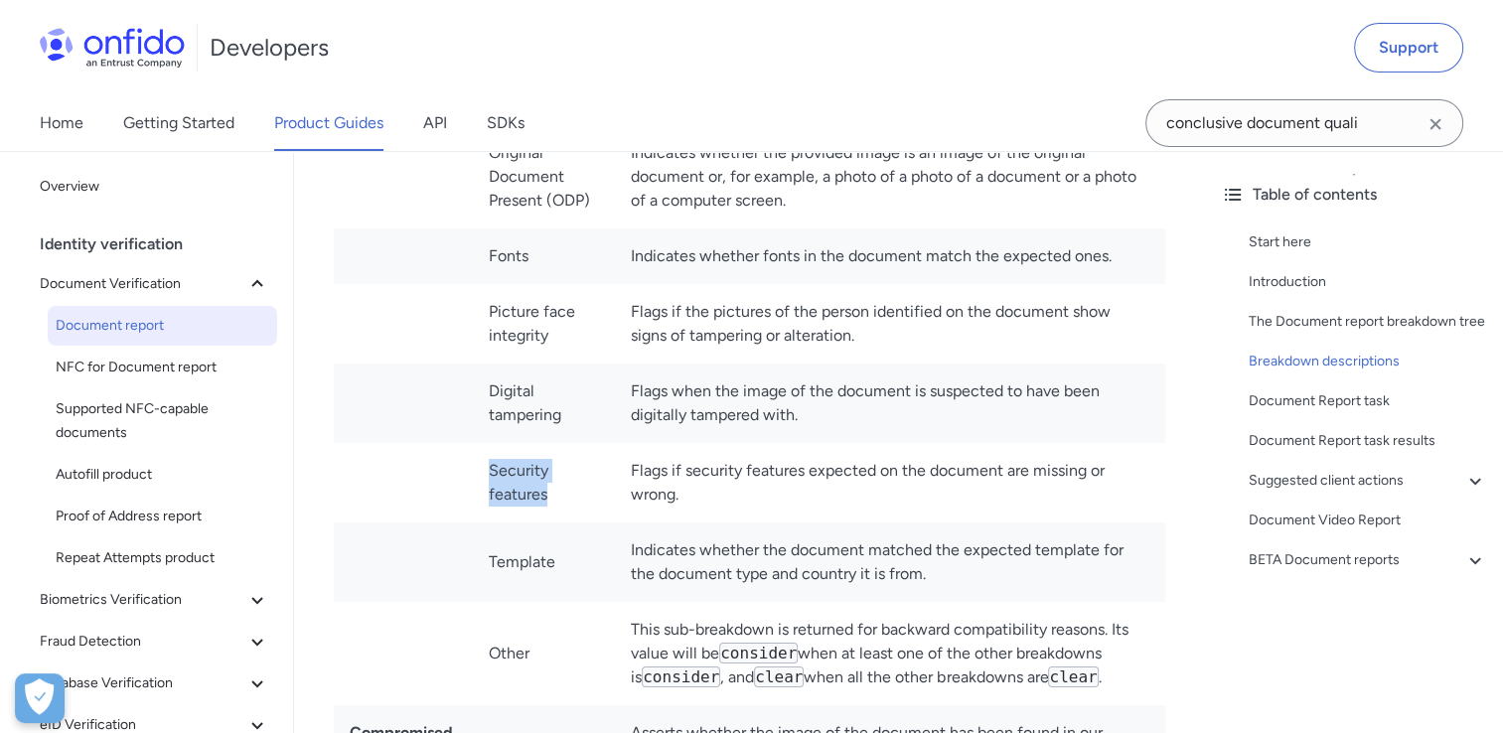
drag, startPoint x: 489, startPoint y: 489, endPoint x: 558, endPoint y: 507, distance: 71.8
click at [558, 507] on td "Security features" at bounding box center [544, 482] width 142 height 79
drag, startPoint x: 558, startPoint y: 507, endPoint x: 576, endPoint y: 519, distance: 21.5
click at [576, 519] on td "Security features" at bounding box center [544, 482] width 142 height 79
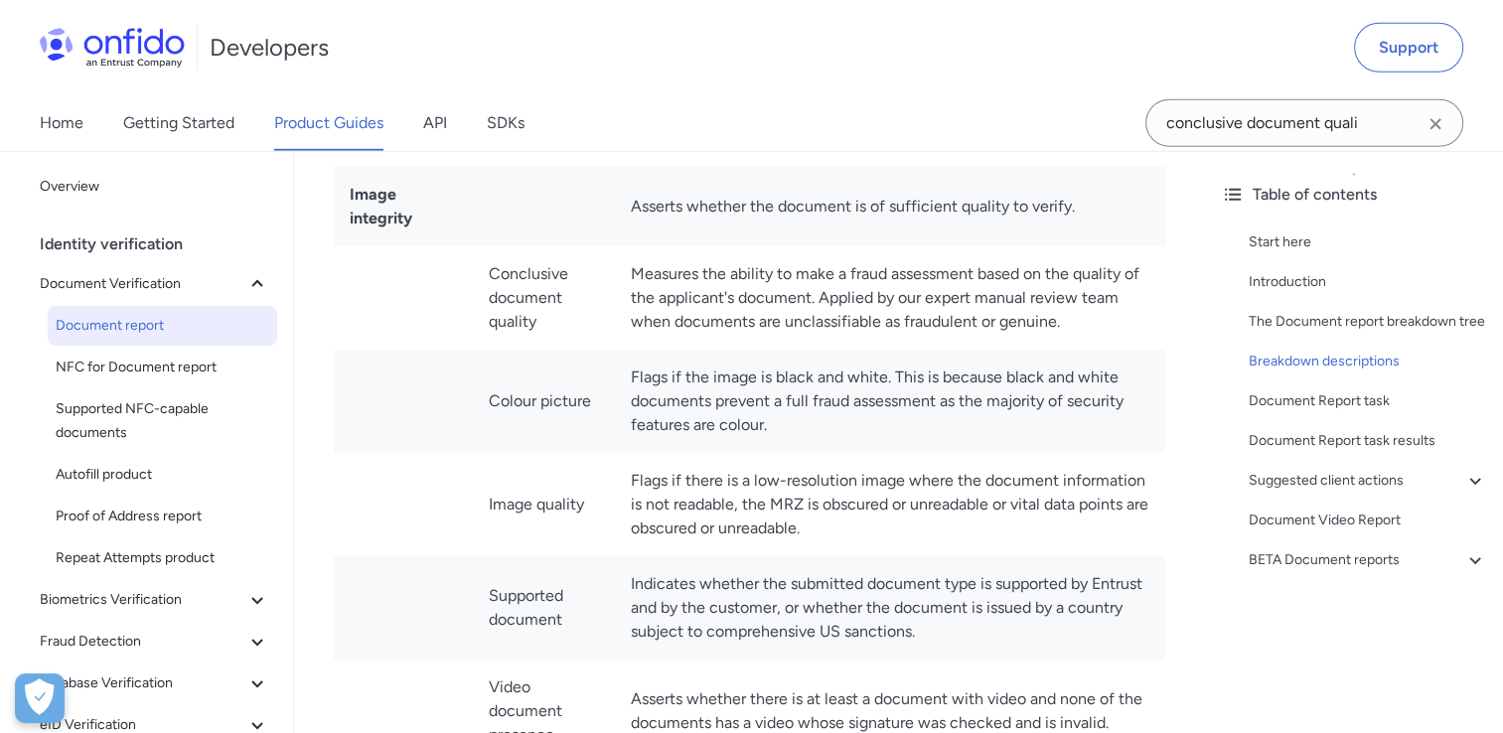
scroll to position [5887, 0]
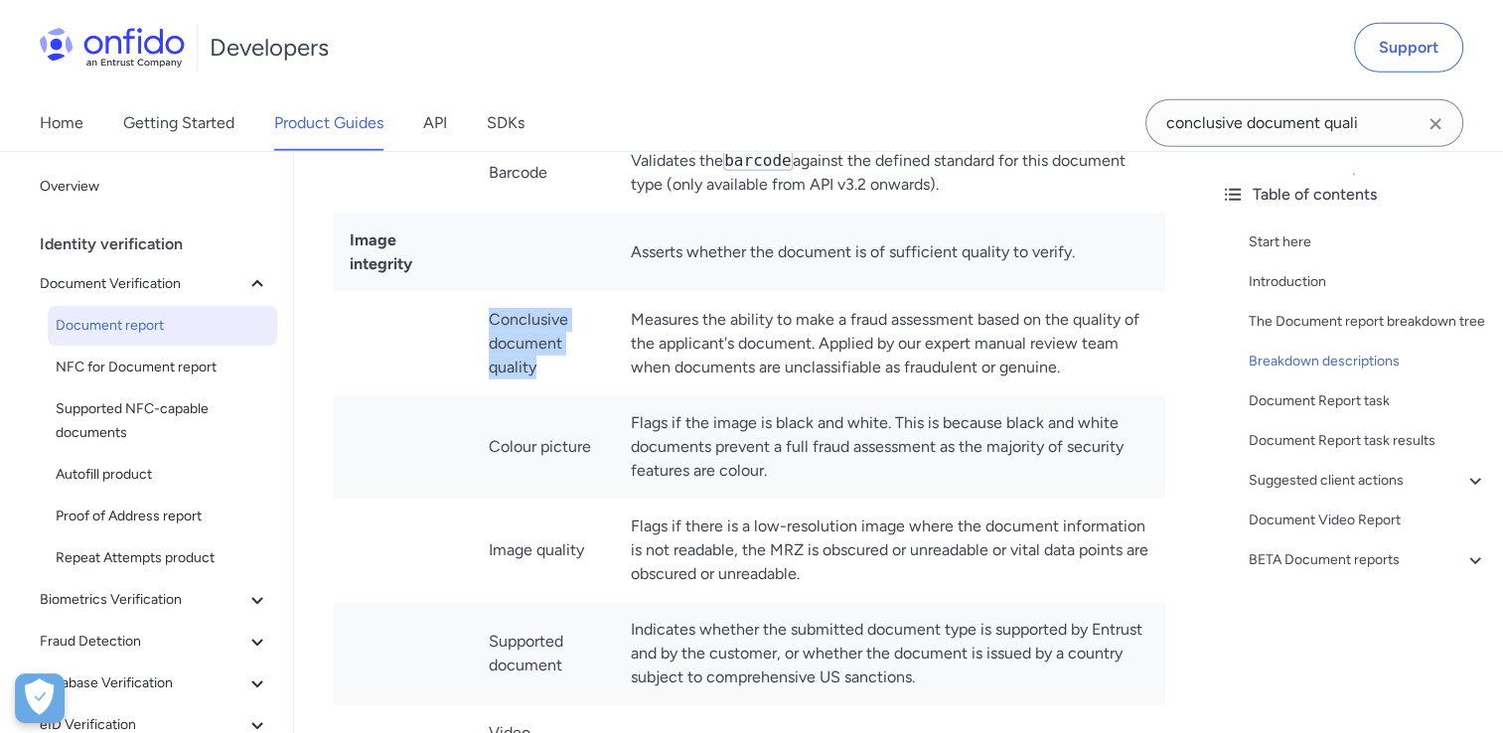
drag, startPoint x: 486, startPoint y: 312, endPoint x: 577, endPoint y: 397, distance: 125.1
click at [577, 395] on td "Conclusive document quality" at bounding box center [544, 343] width 142 height 103
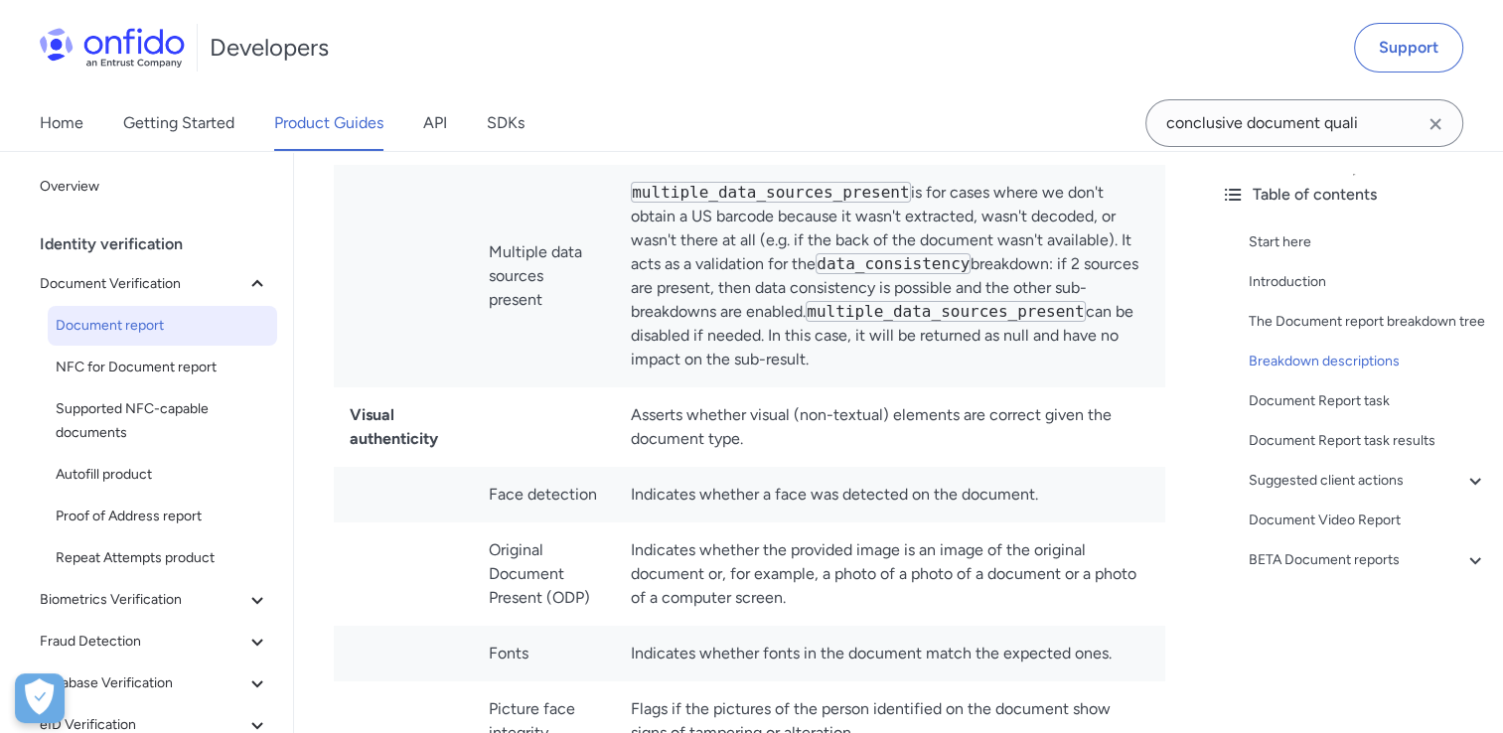
scroll to position [7377, 0]
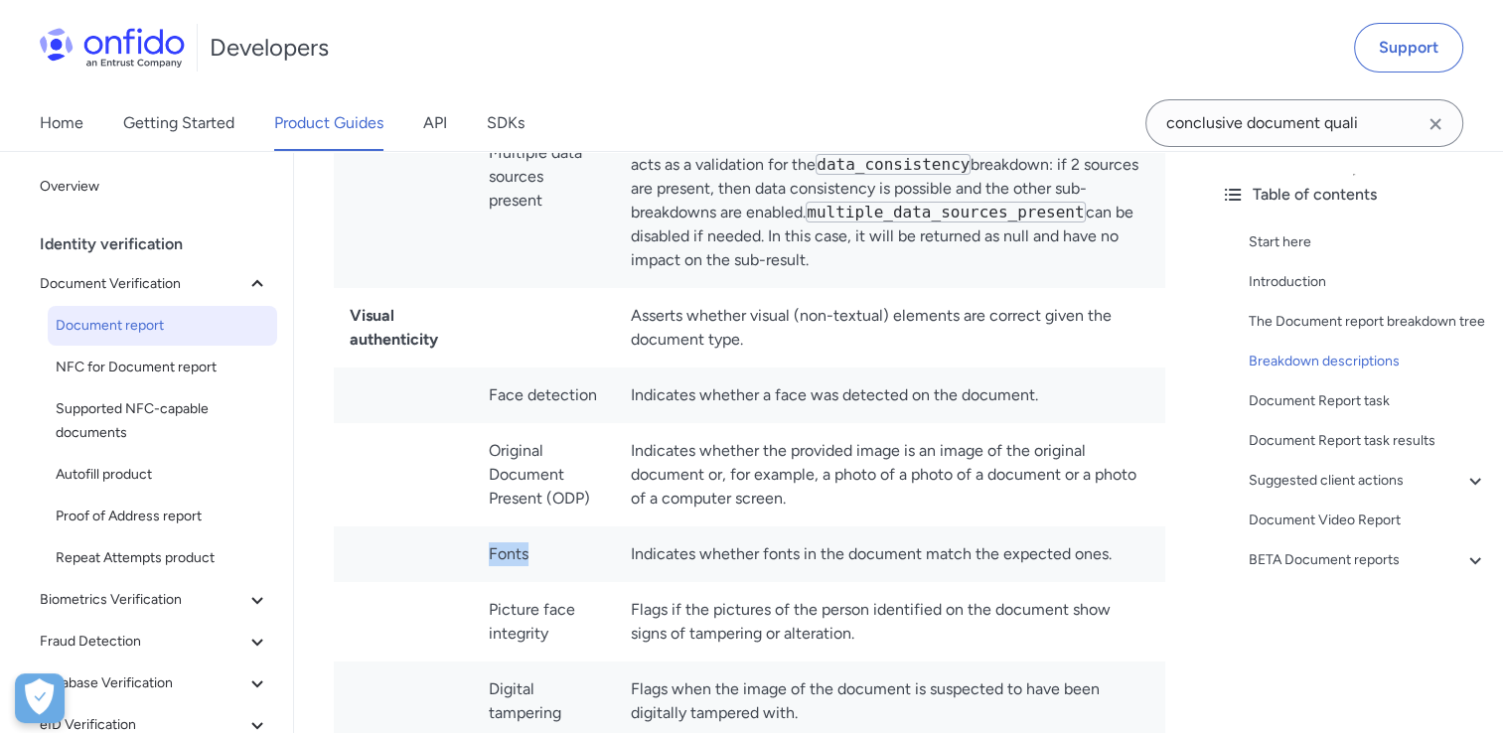
drag, startPoint x: 490, startPoint y: 568, endPoint x: 546, endPoint y: 574, distance: 56.0
click at [546, 574] on td "Fonts" at bounding box center [544, 555] width 142 height 56
drag, startPoint x: 546, startPoint y: 574, endPoint x: 592, endPoint y: 638, distance: 78.9
click at [592, 638] on tr "Picture face integrity Flags if the pictures of the person identified on the do…" at bounding box center [750, 621] width 832 height 79
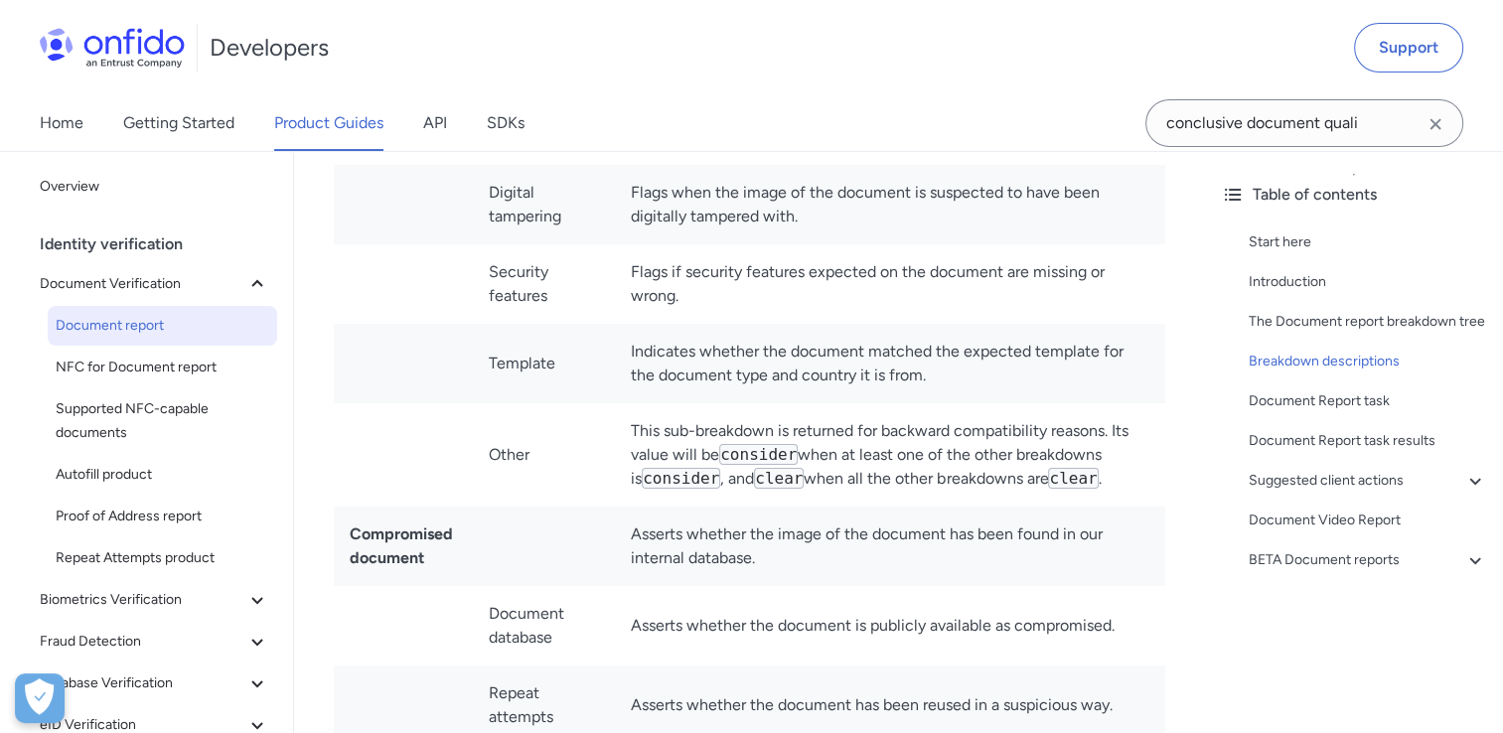
scroll to position [8073, 0]
